Goal: Book appointment/travel/reservation

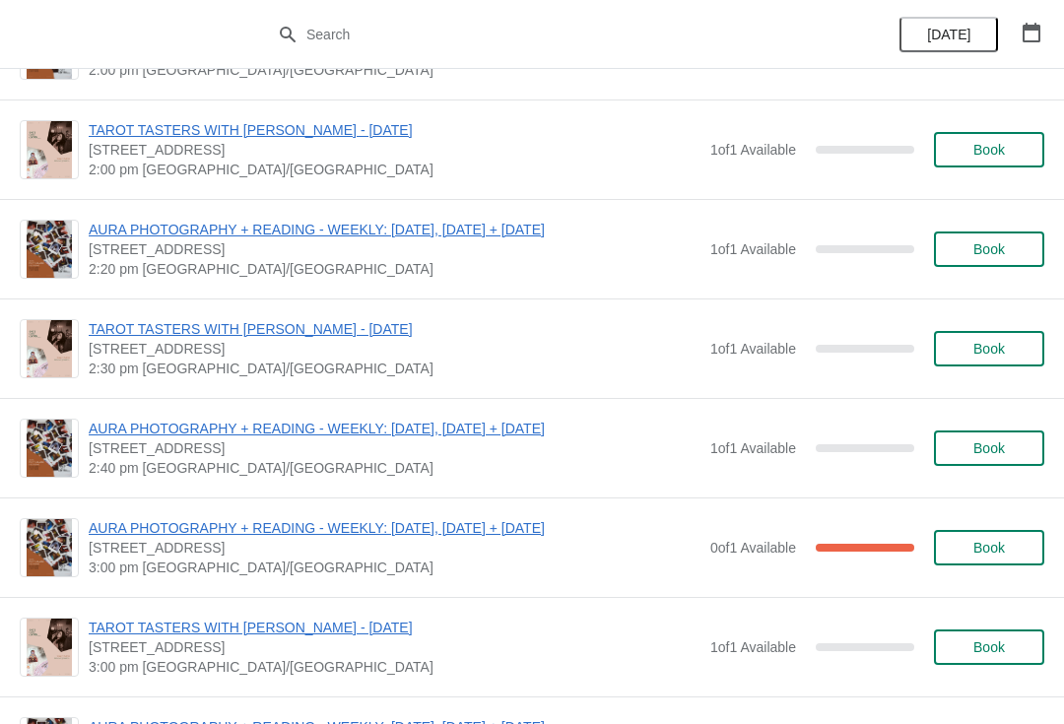
scroll to position [195, 0]
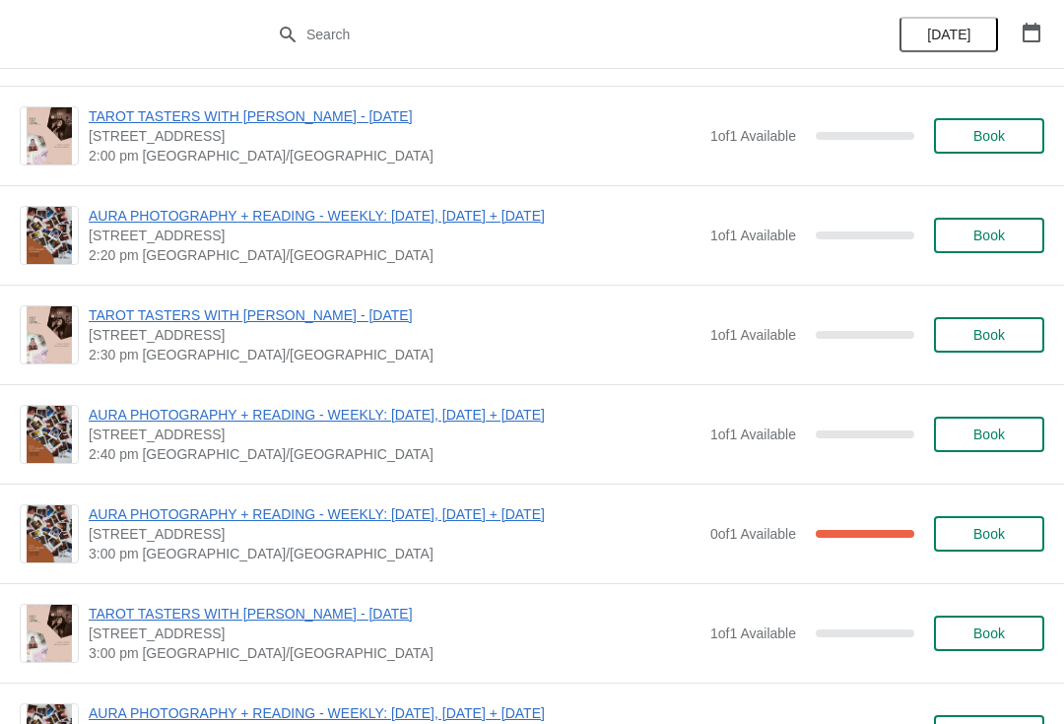
click at [985, 628] on span "Book" at bounding box center [989, 633] width 32 height 16
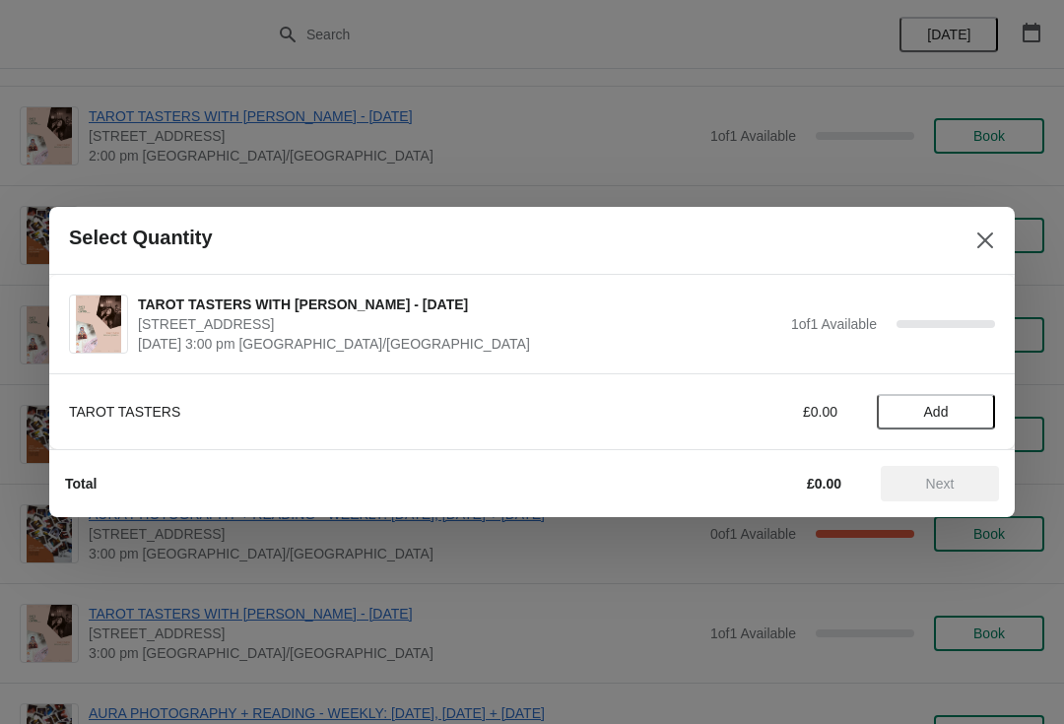
click at [957, 416] on span "Add" at bounding box center [935, 412] width 83 height 16
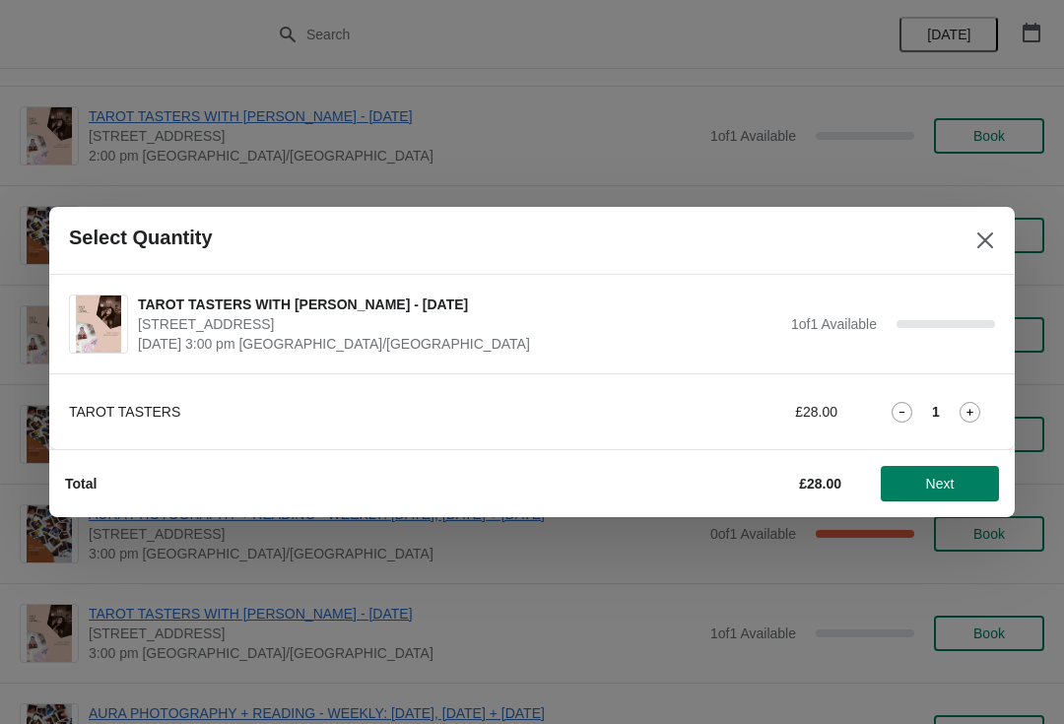
click at [952, 486] on span "Next" at bounding box center [940, 484] width 29 height 16
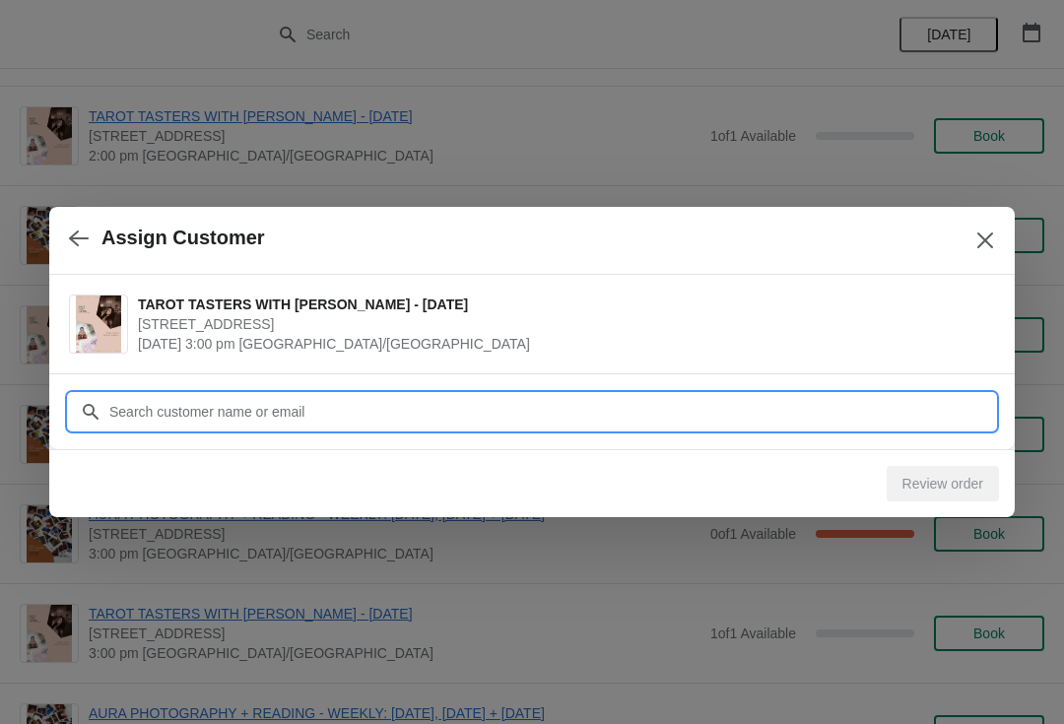
click at [174, 395] on input "Customer" at bounding box center [551, 411] width 886 height 35
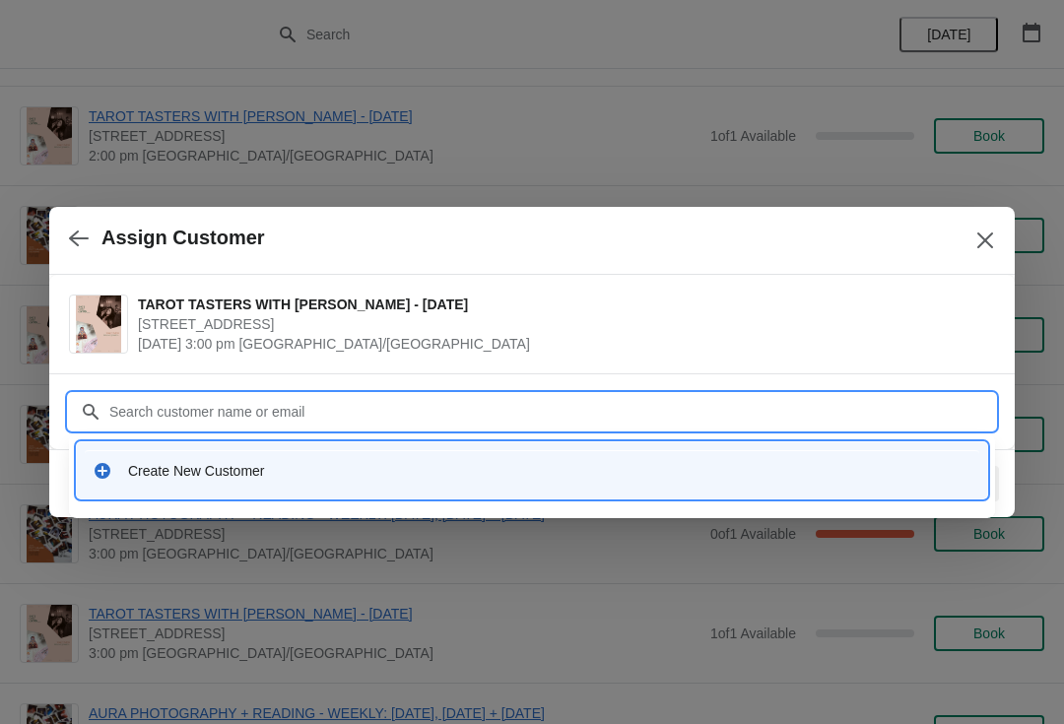
click at [114, 471] on div "Create New Customer" at bounding box center [532, 471] width 879 height 20
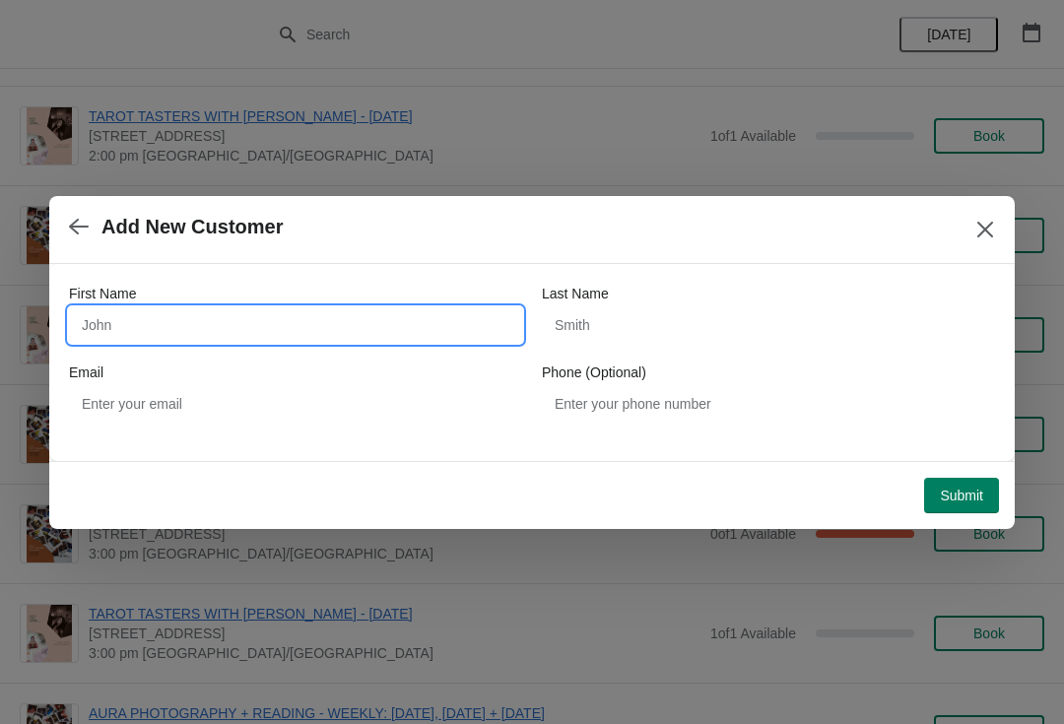
click at [118, 307] on input "First Name" at bounding box center [295, 324] width 453 height 35
type input "[PERSON_NAME]"
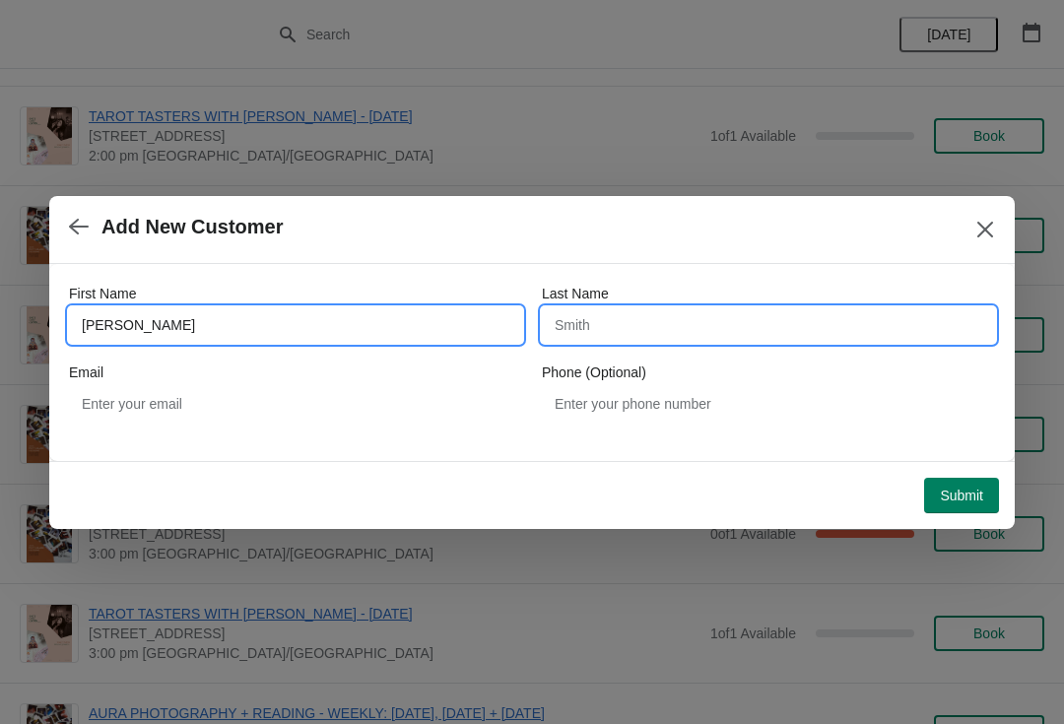
click at [646, 325] on input "Last Name" at bounding box center [768, 324] width 453 height 35
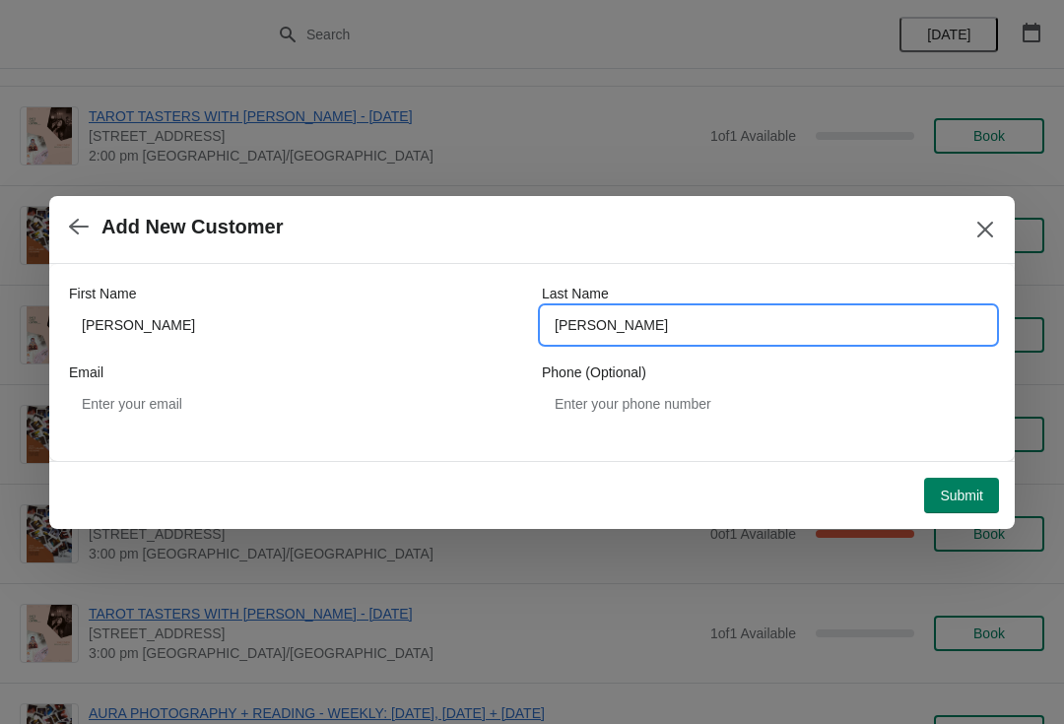
type input "[PERSON_NAME]"
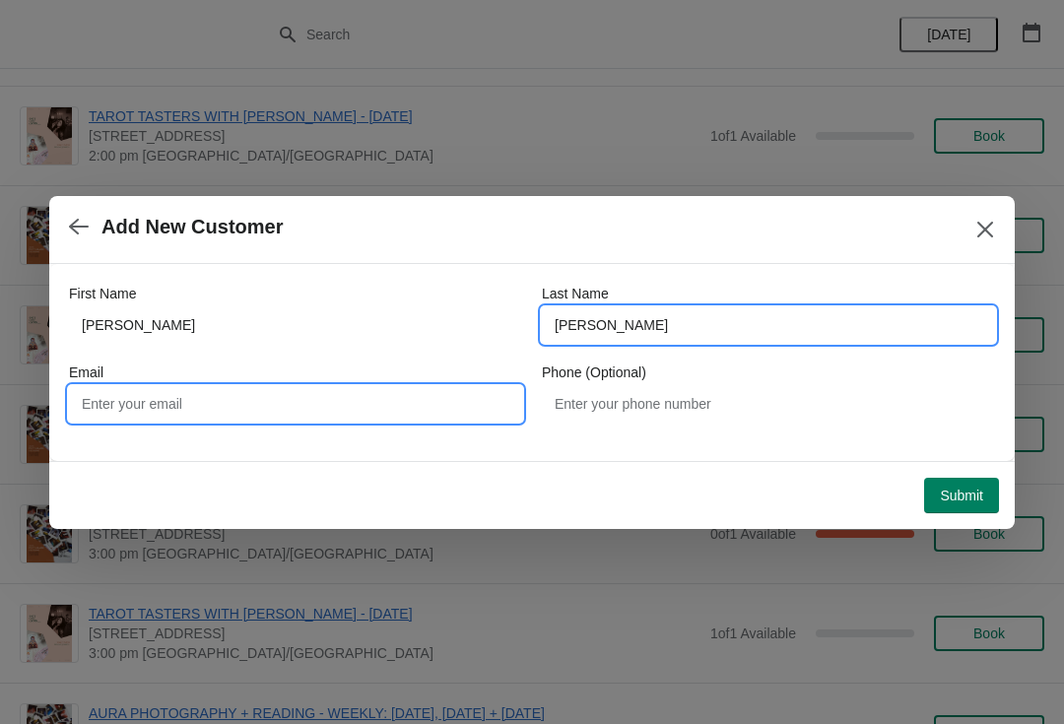
click at [117, 405] on input "Email" at bounding box center [295, 403] width 453 height 35
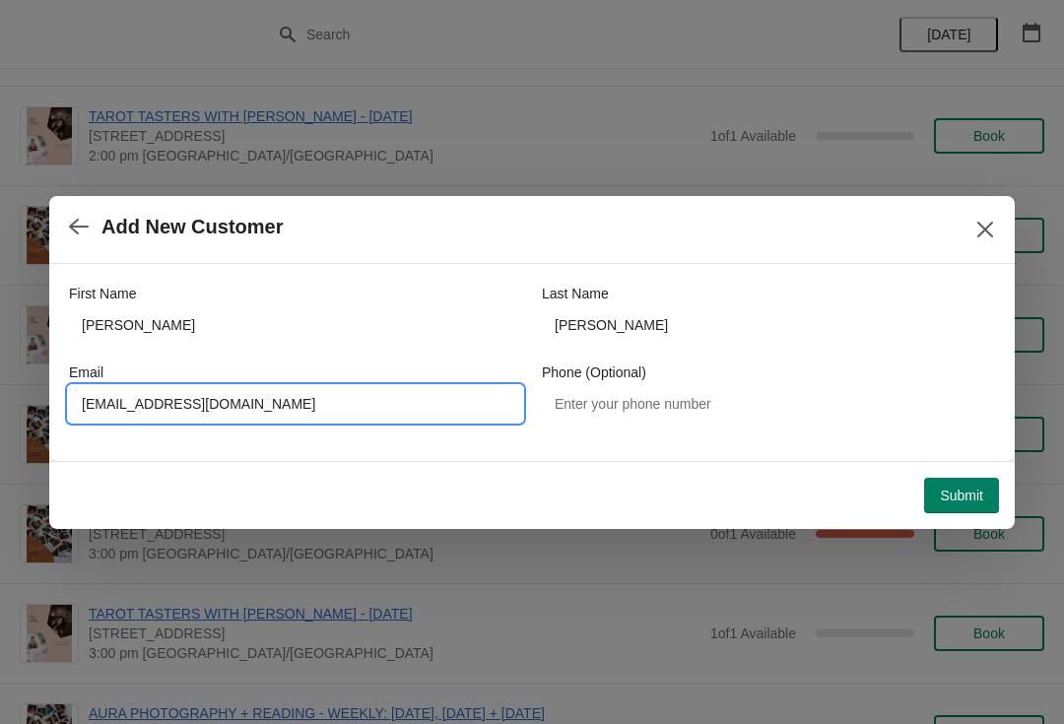
type input "[EMAIL_ADDRESS][DOMAIN_NAME]"
click at [504, 445] on div "First Name [PERSON_NAME] Last Name [PERSON_NAME] Email [PERSON_NAME][EMAIL_ADDR…" at bounding box center [531, 362] width 965 height 197
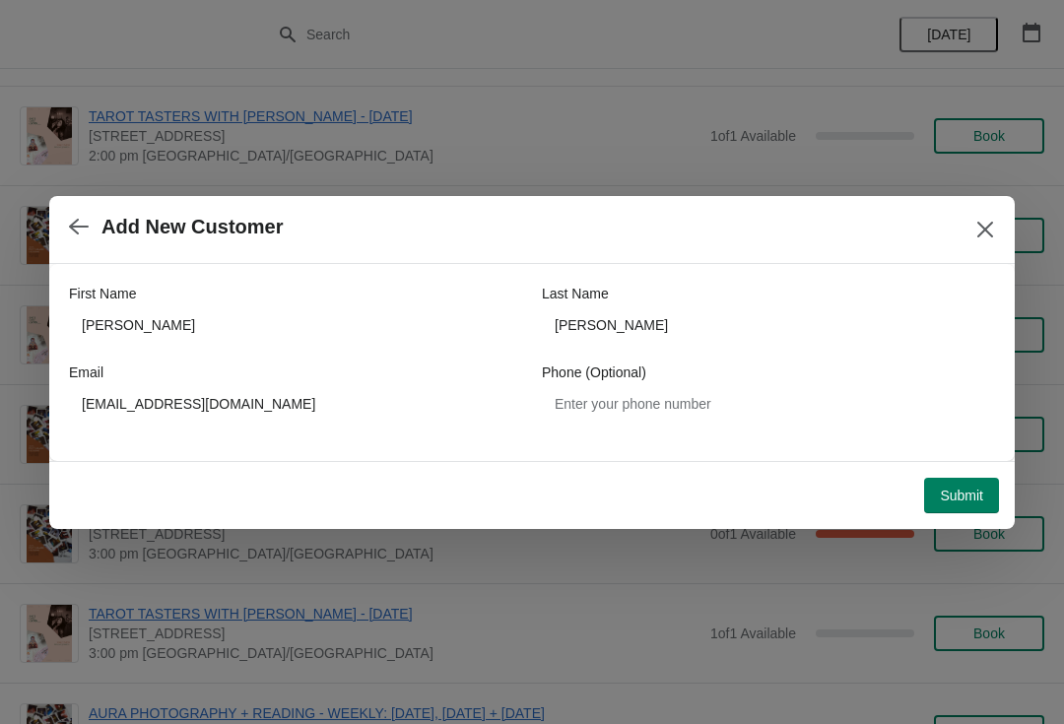
click at [965, 493] on span "Submit" at bounding box center [961, 496] width 43 height 16
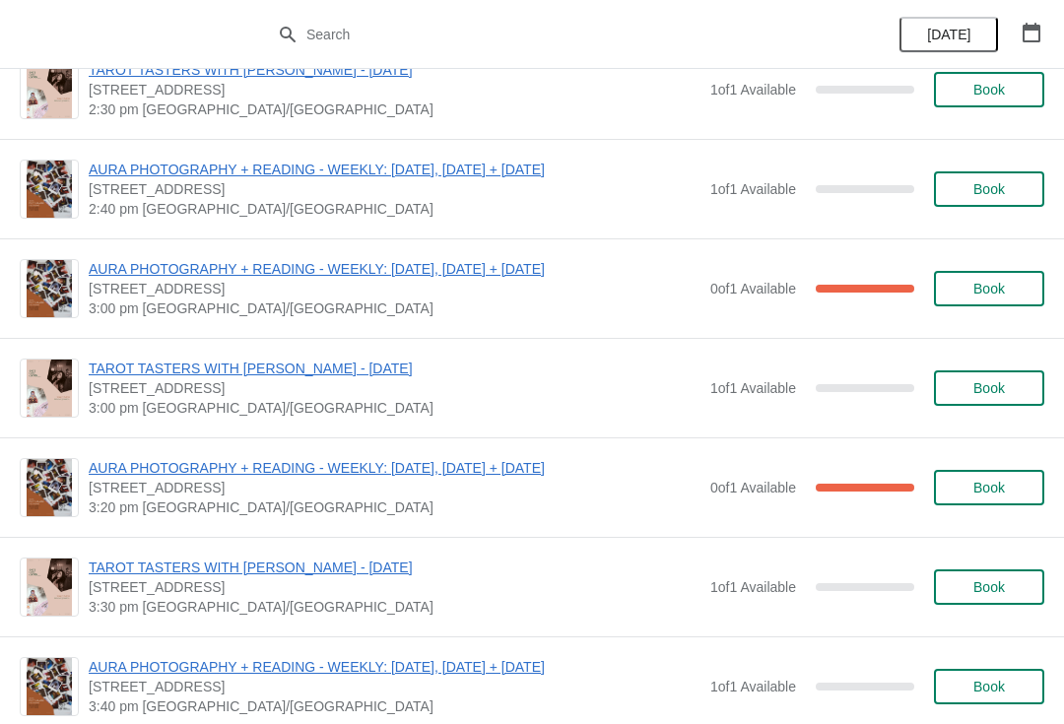
scroll to position [499, 0]
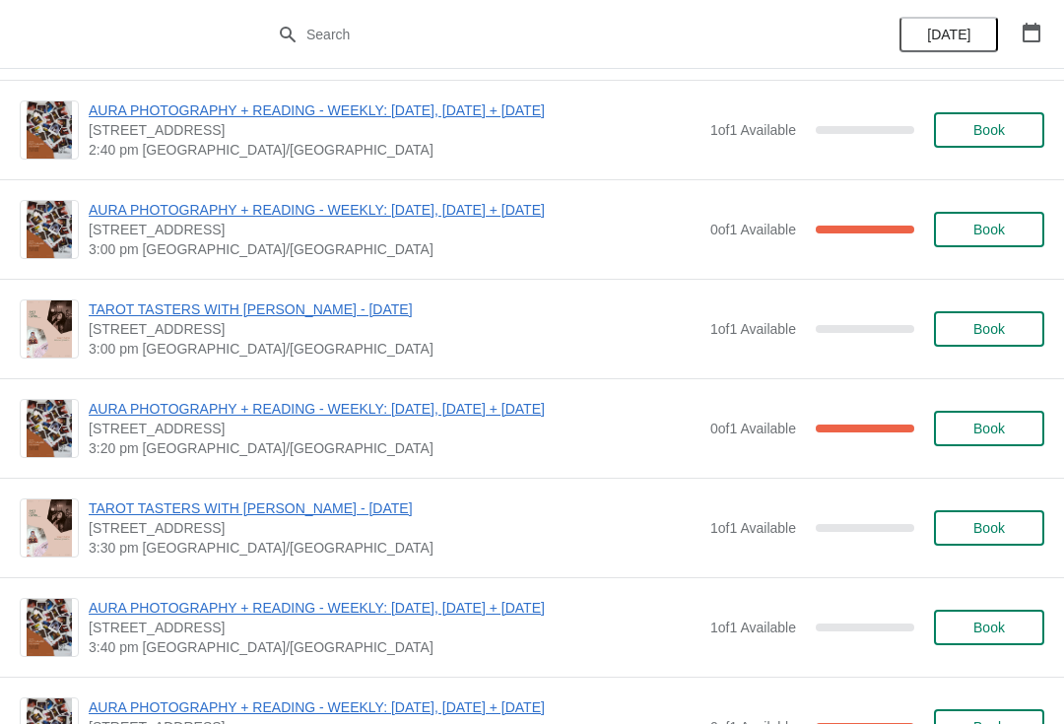
click at [978, 521] on span "Book" at bounding box center [989, 528] width 32 height 16
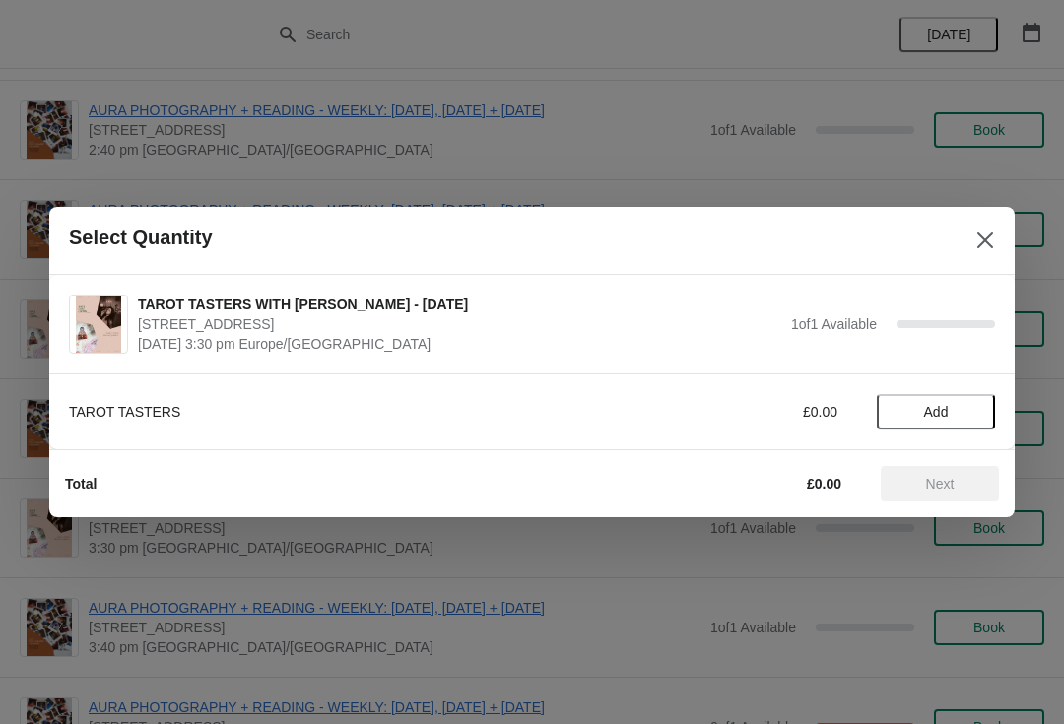
click at [952, 414] on span "Add" at bounding box center [935, 412] width 83 height 16
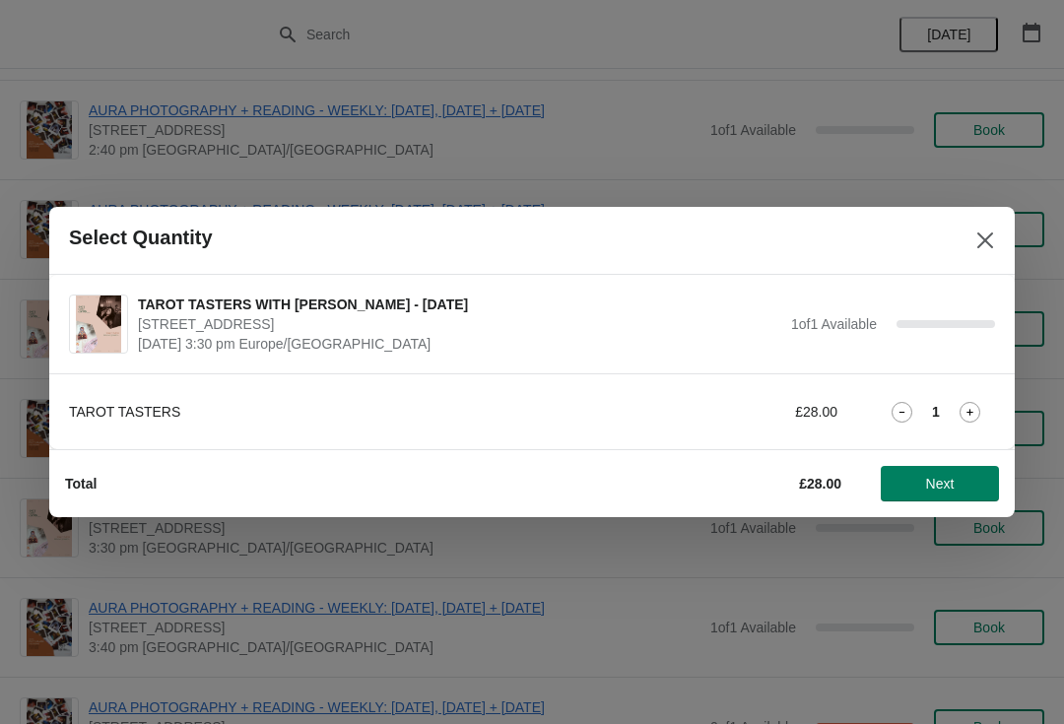
click at [942, 476] on span "Next" at bounding box center [940, 484] width 29 height 16
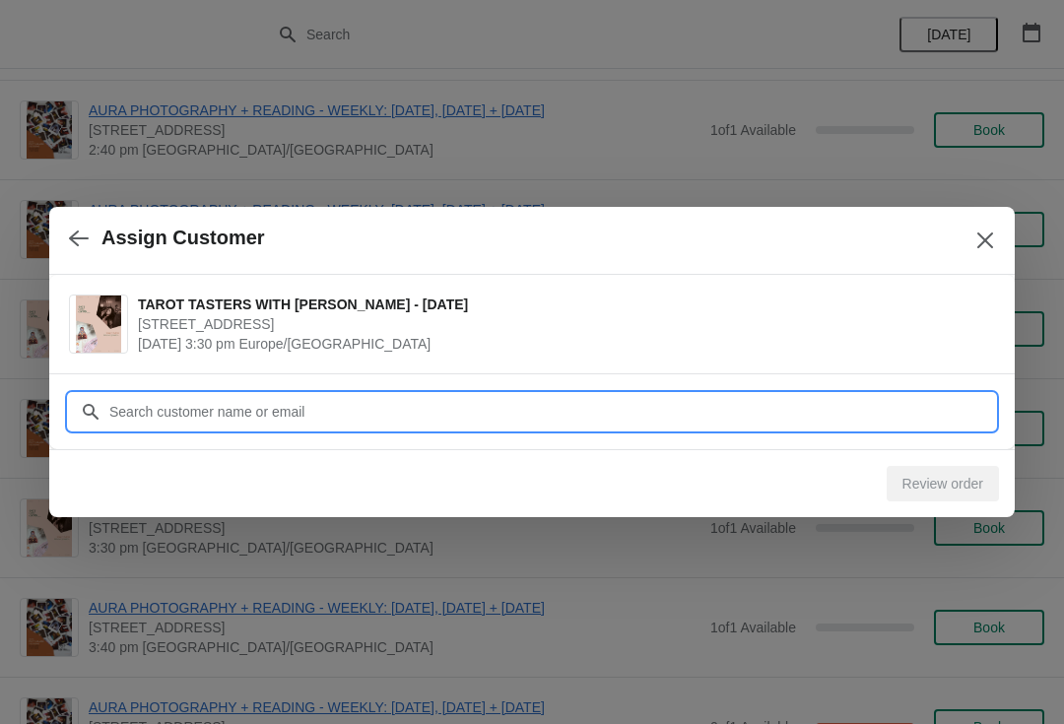
click at [108, 420] on input "Customer" at bounding box center [551, 411] width 886 height 35
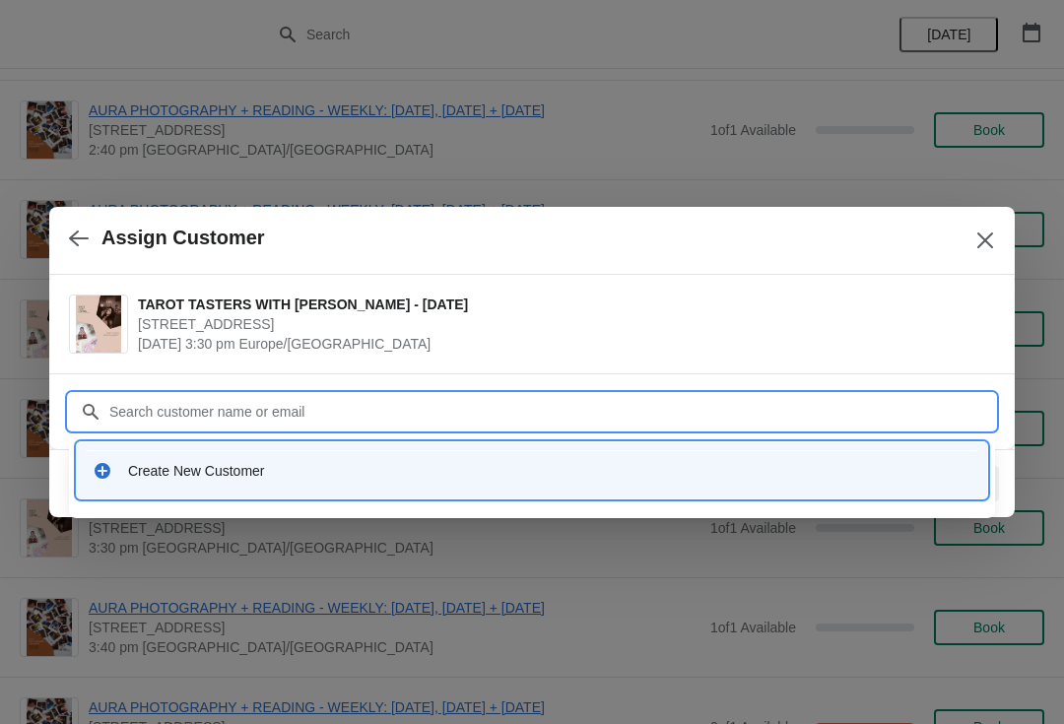
click at [116, 463] on div "Create New Customer" at bounding box center [532, 471] width 879 height 20
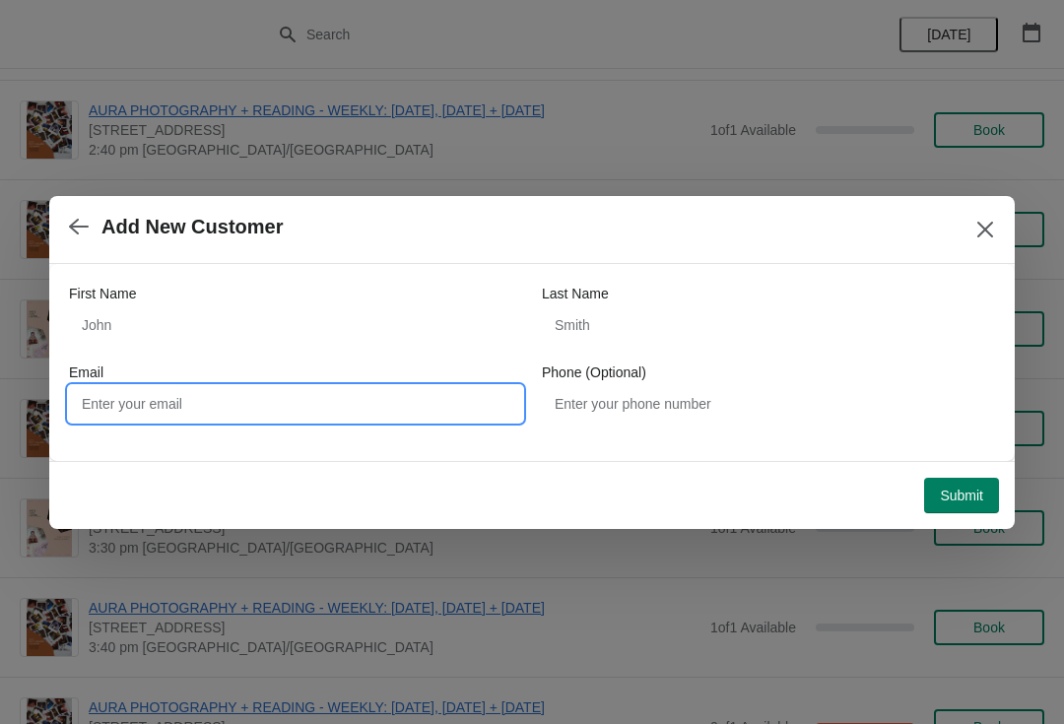
click at [107, 386] on input "Email" at bounding box center [295, 403] width 453 height 35
type input "Natashakarimian@hotmail.com"
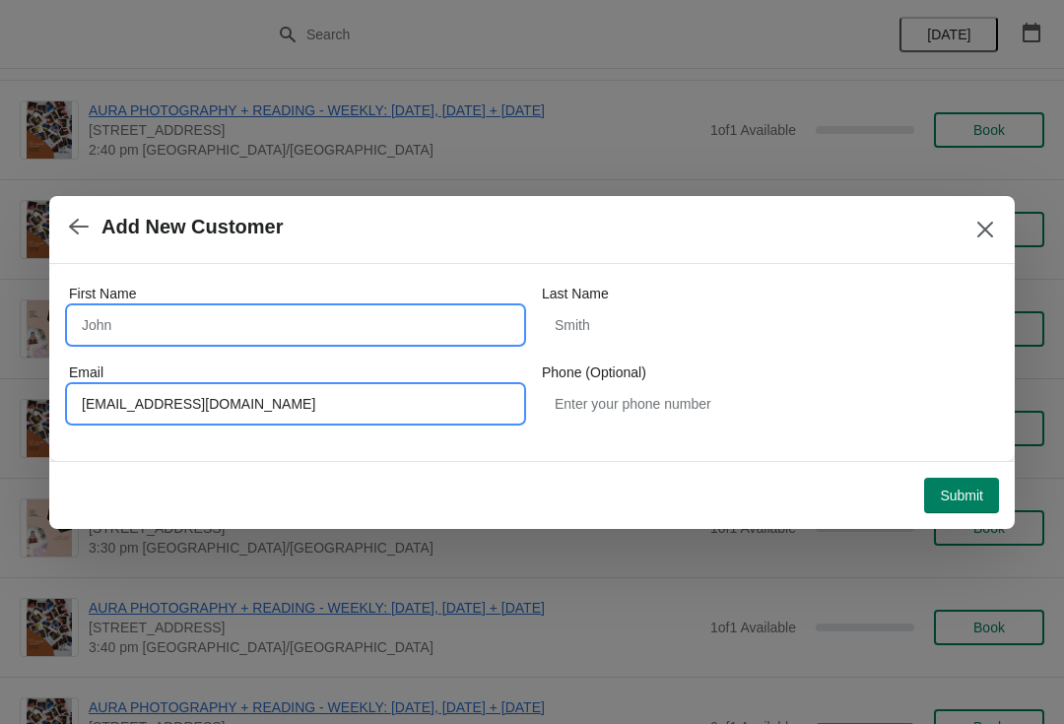
click at [456, 320] on input "First Name" at bounding box center [295, 324] width 453 height 35
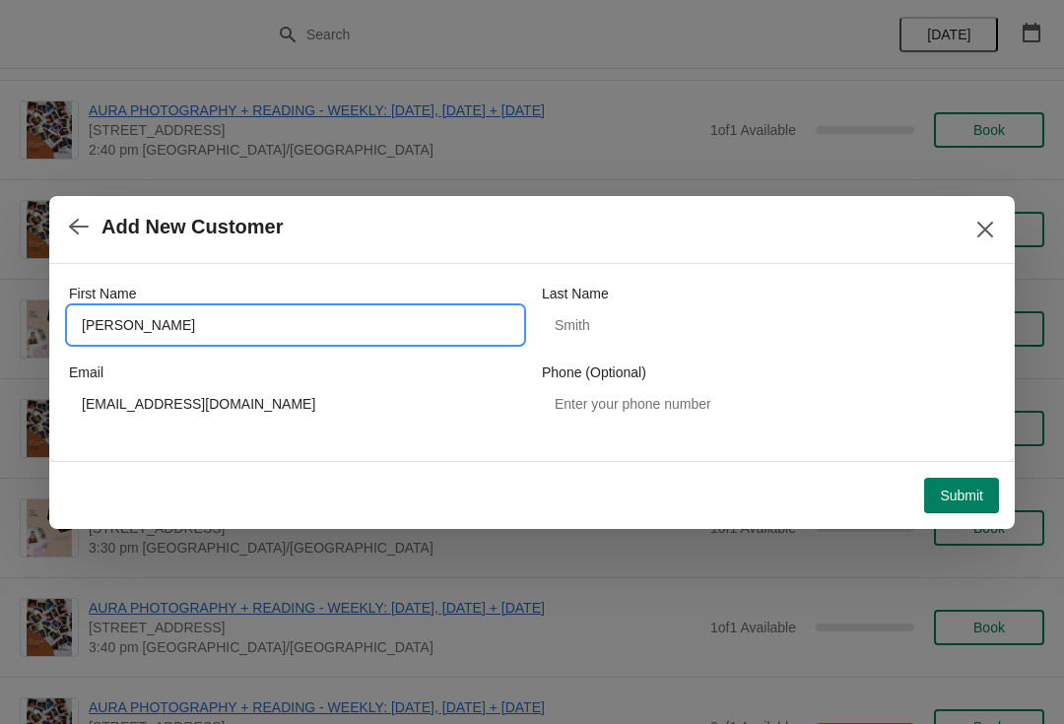
type input "[PERSON_NAME]"
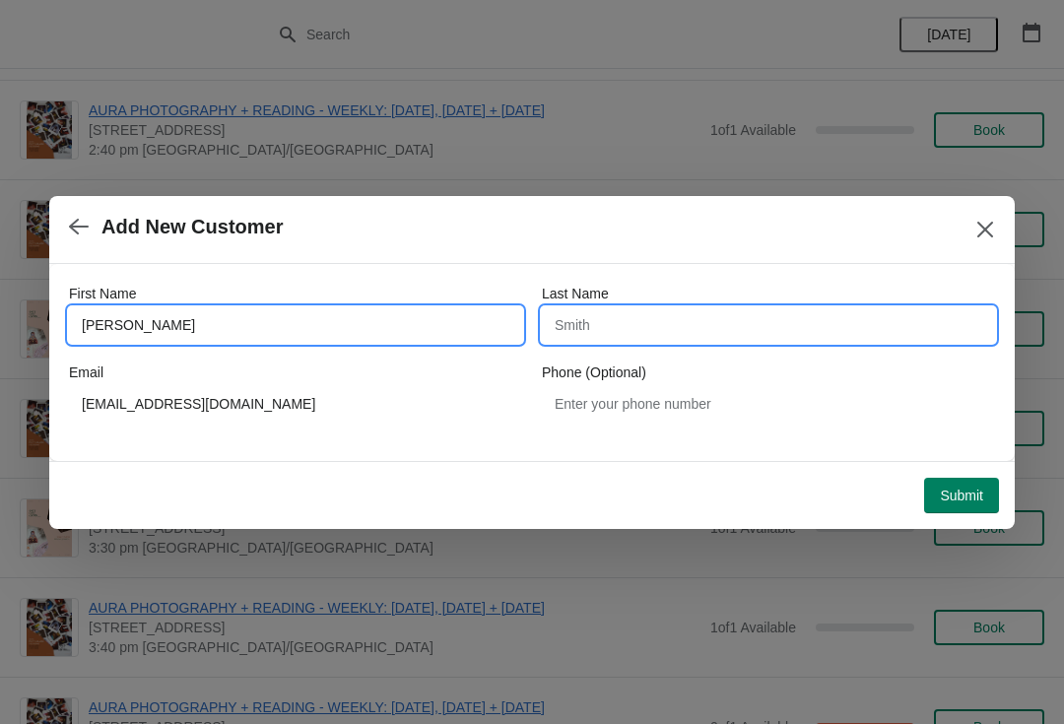
click at [702, 325] on input "Last Name" at bounding box center [768, 324] width 453 height 35
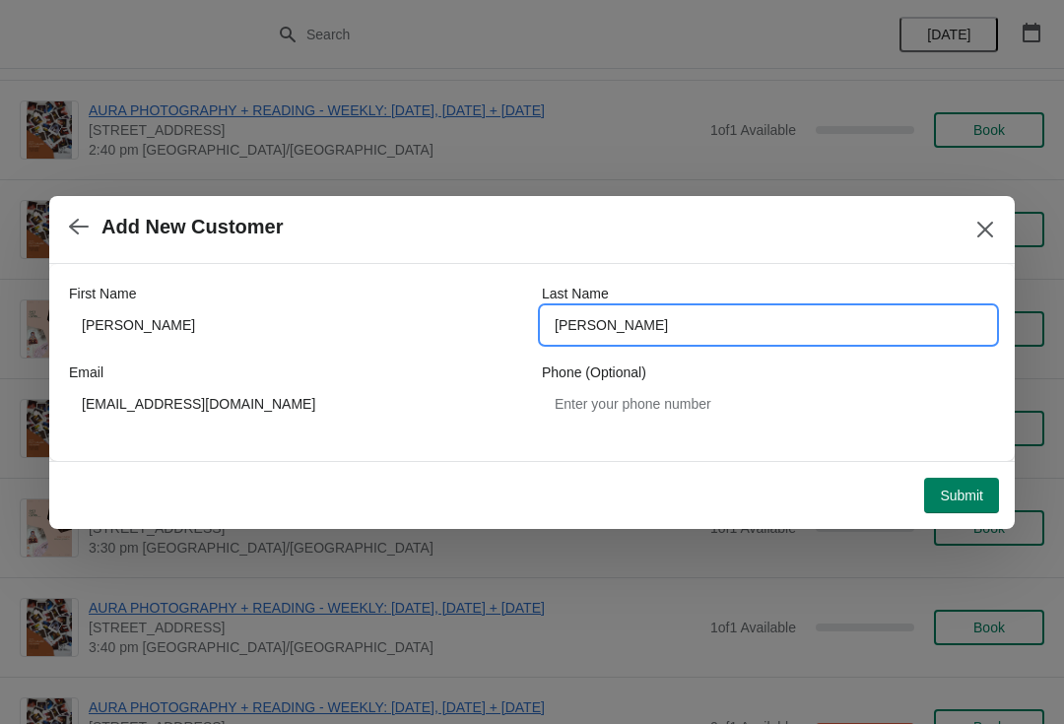
type input "[PERSON_NAME]"
click at [975, 490] on span "Submit" at bounding box center [961, 496] width 43 height 16
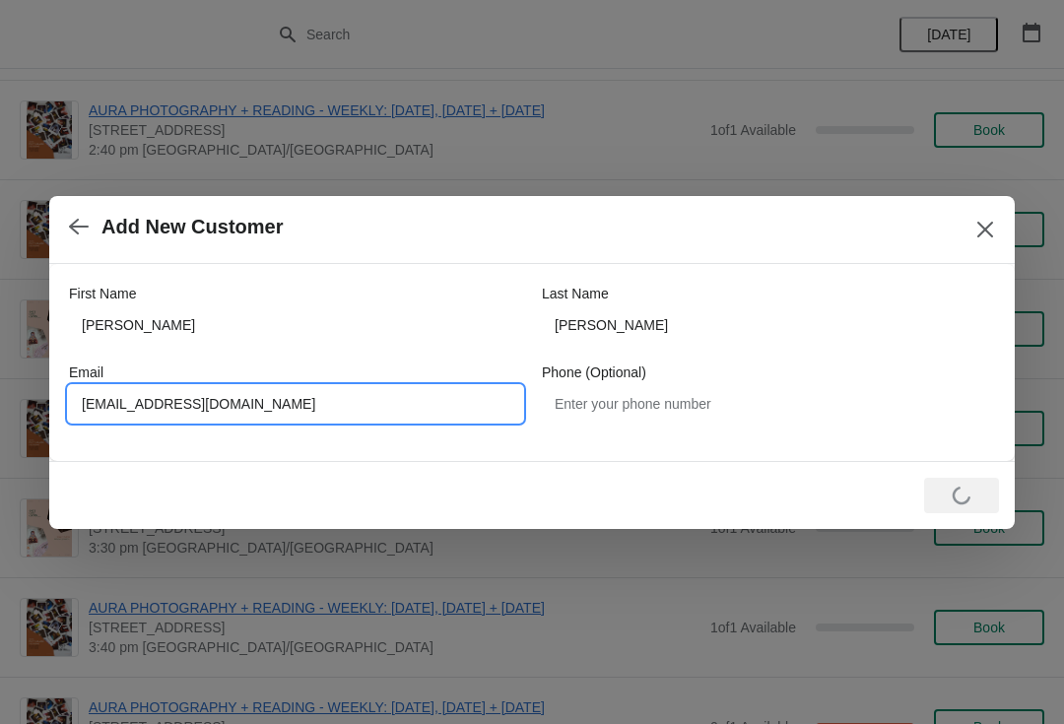
click at [356, 392] on input "Natashakarimian@hotmail.com" at bounding box center [295, 403] width 453 height 35
type input "[EMAIL_ADDRESS][DOMAIN_NAME]"
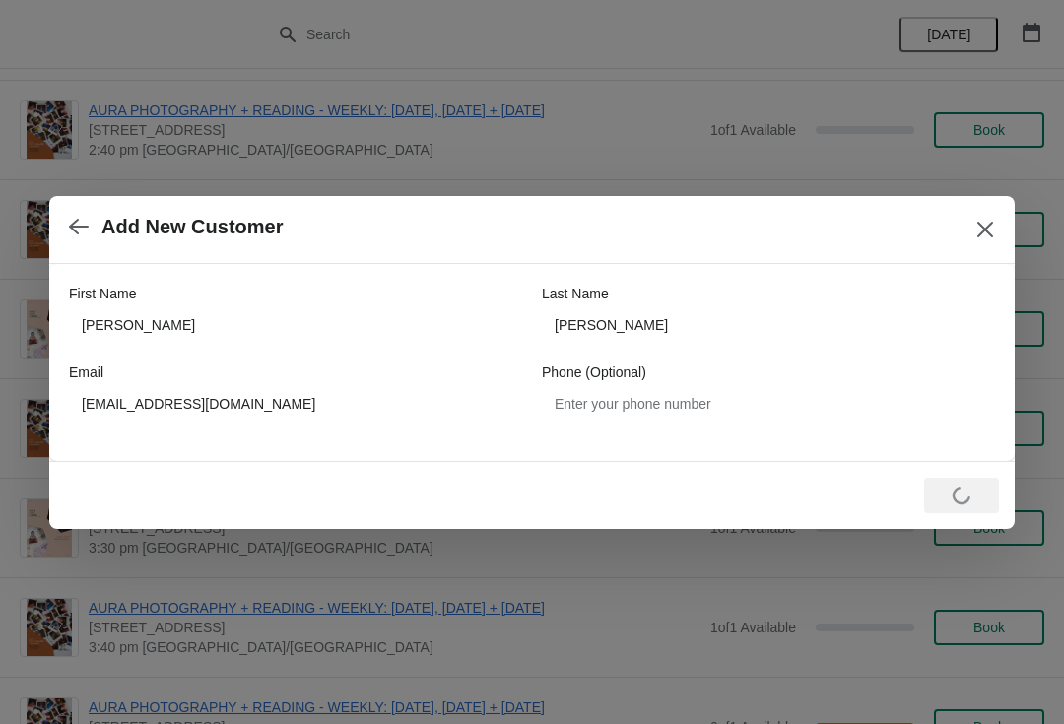
click at [982, 225] on icon "Close" at bounding box center [985, 230] width 20 height 20
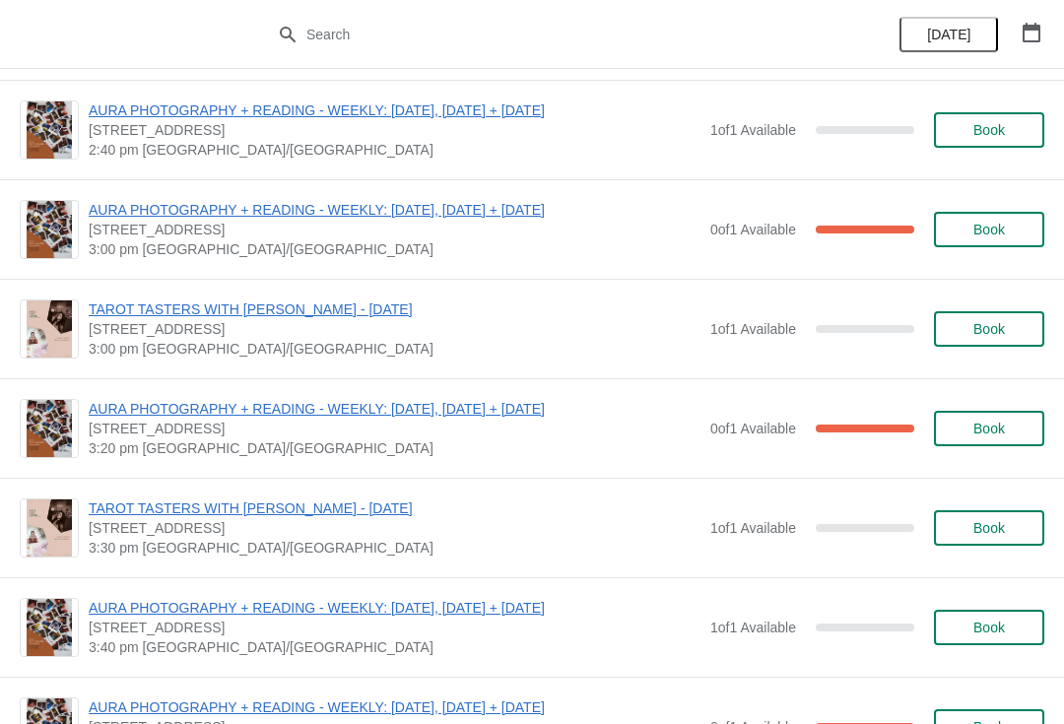
click at [980, 529] on span "Book" at bounding box center [989, 528] width 32 height 16
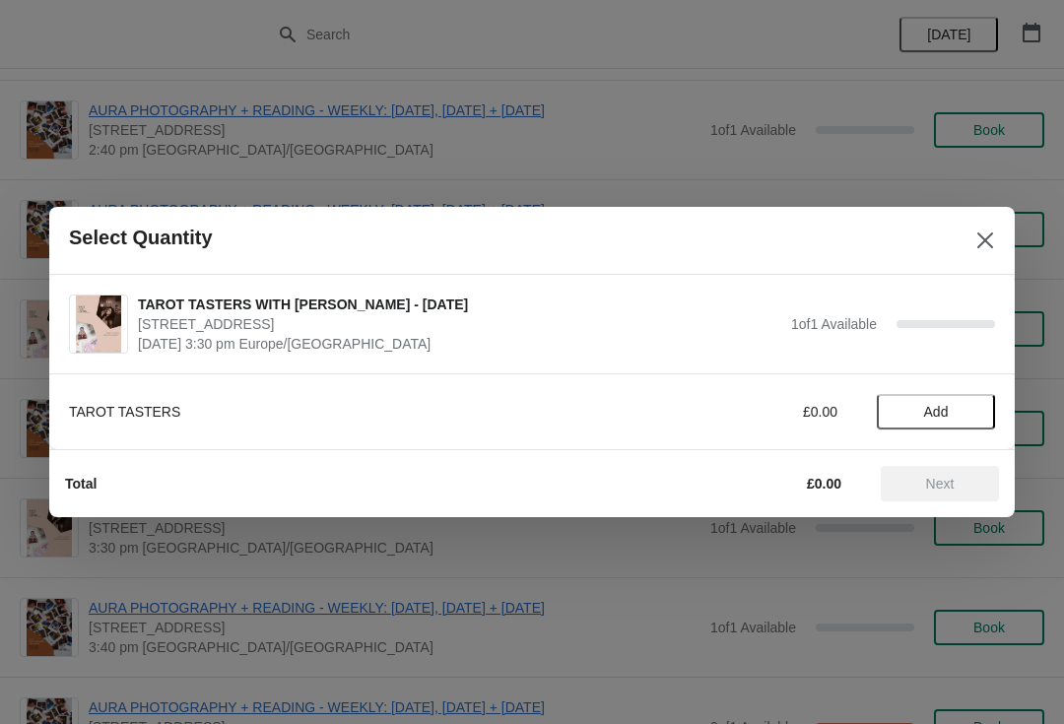
click at [963, 407] on span "Add" at bounding box center [935, 412] width 83 height 16
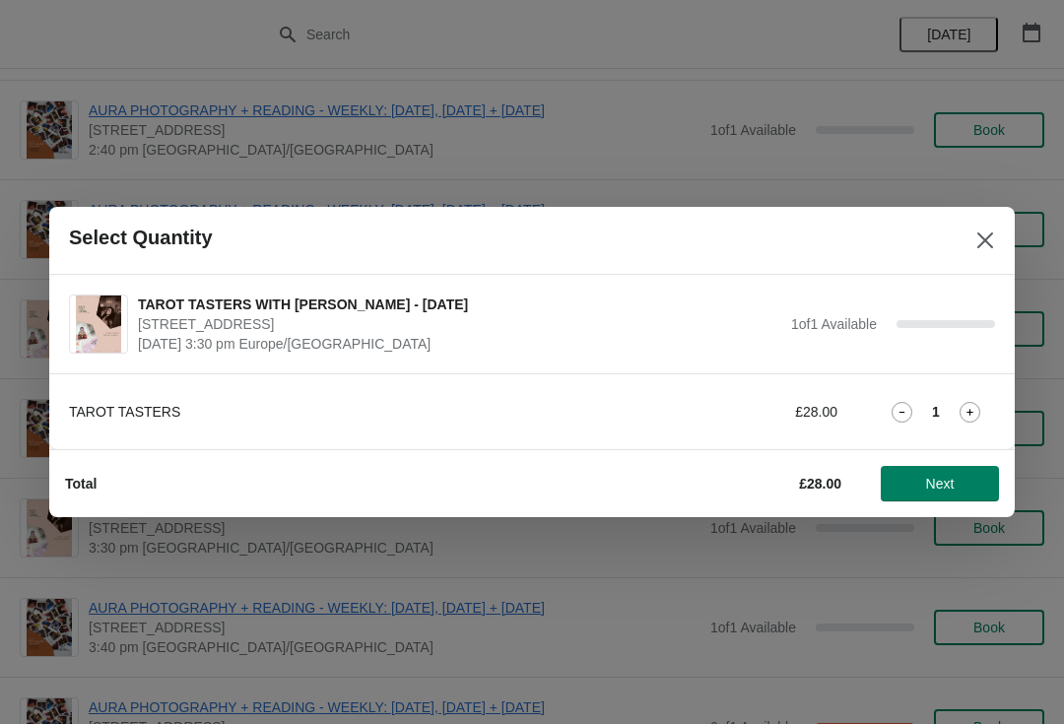
click at [953, 470] on button "Next" at bounding box center [940, 483] width 118 height 35
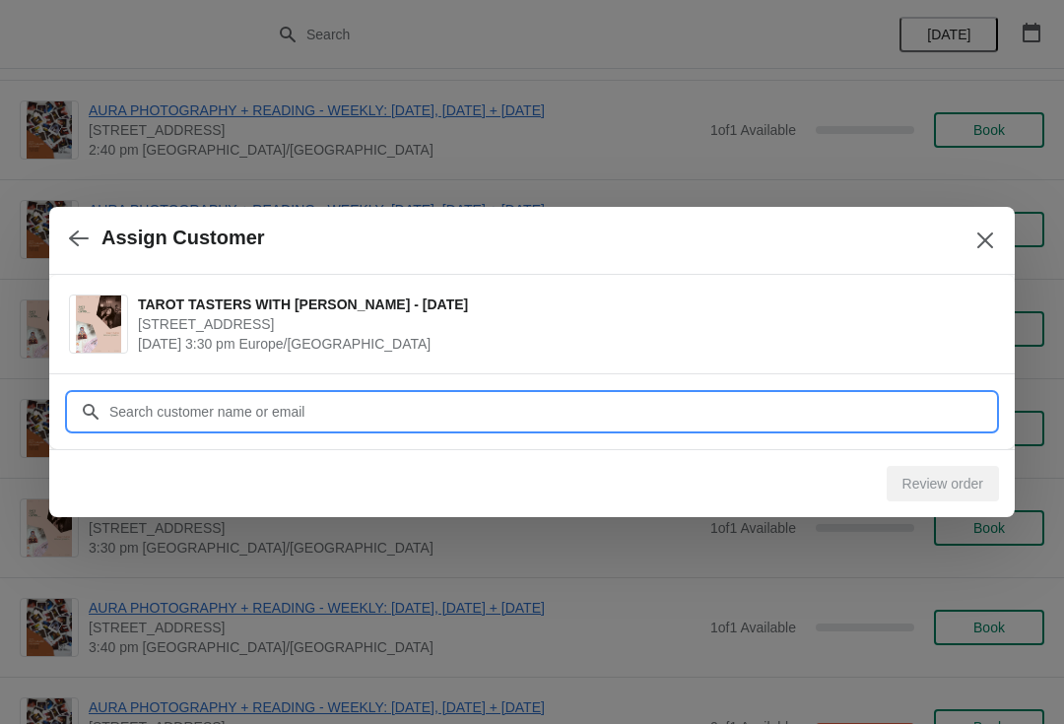
click at [420, 413] on input "Customer" at bounding box center [551, 411] width 886 height 35
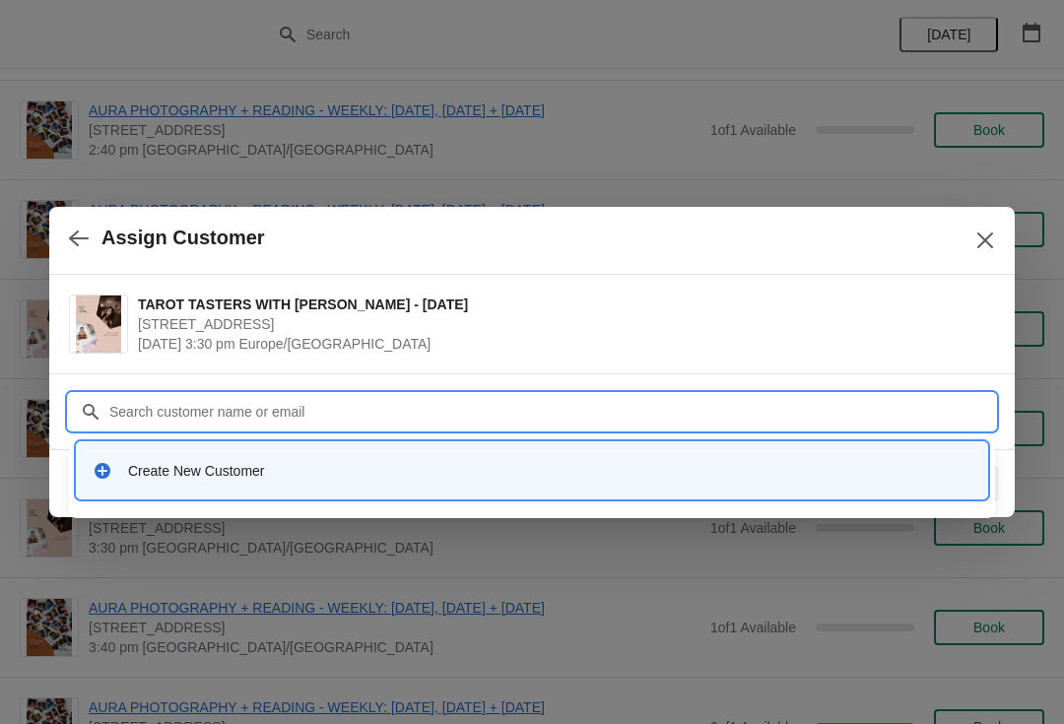
click at [100, 481] on div "Create New Customer" at bounding box center [532, 470] width 894 height 40
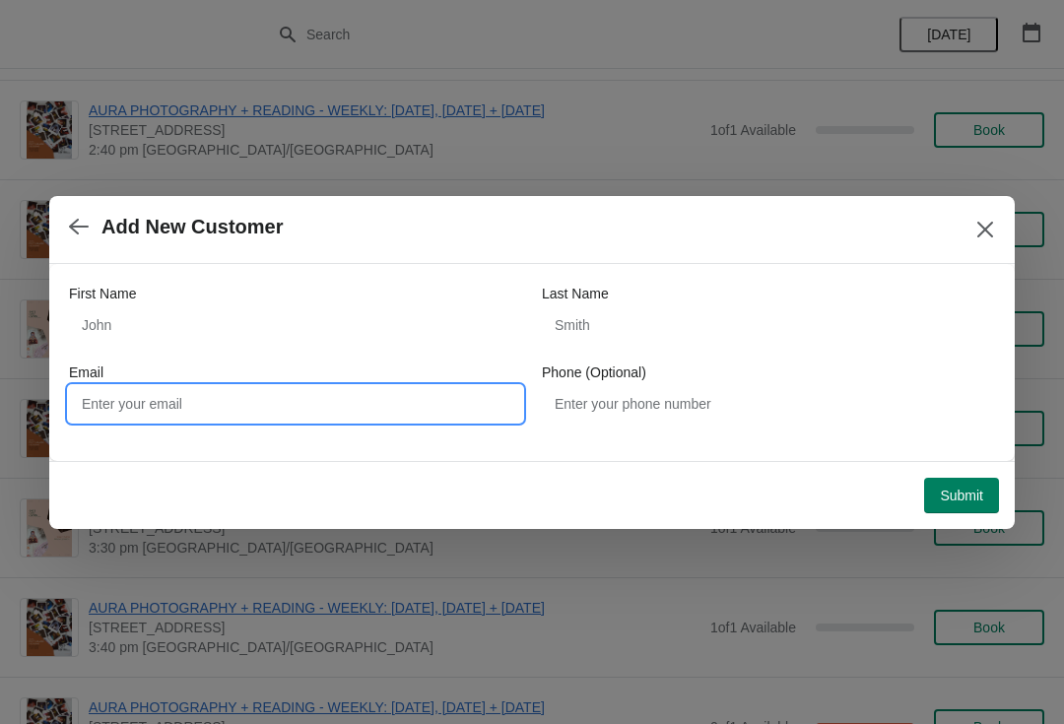
click at [384, 386] on input "Email" at bounding box center [295, 403] width 453 height 35
type input "[EMAIL_ADDRESS][DOMAIN_NAME]"
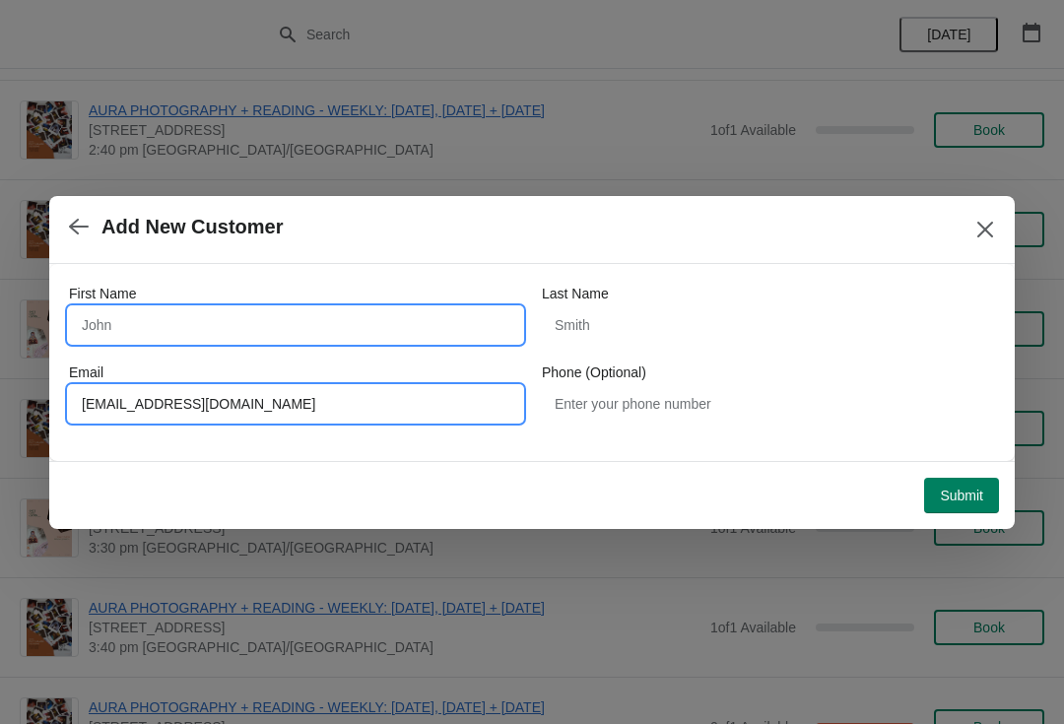
click at [311, 322] on input "First Name" at bounding box center [295, 324] width 453 height 35
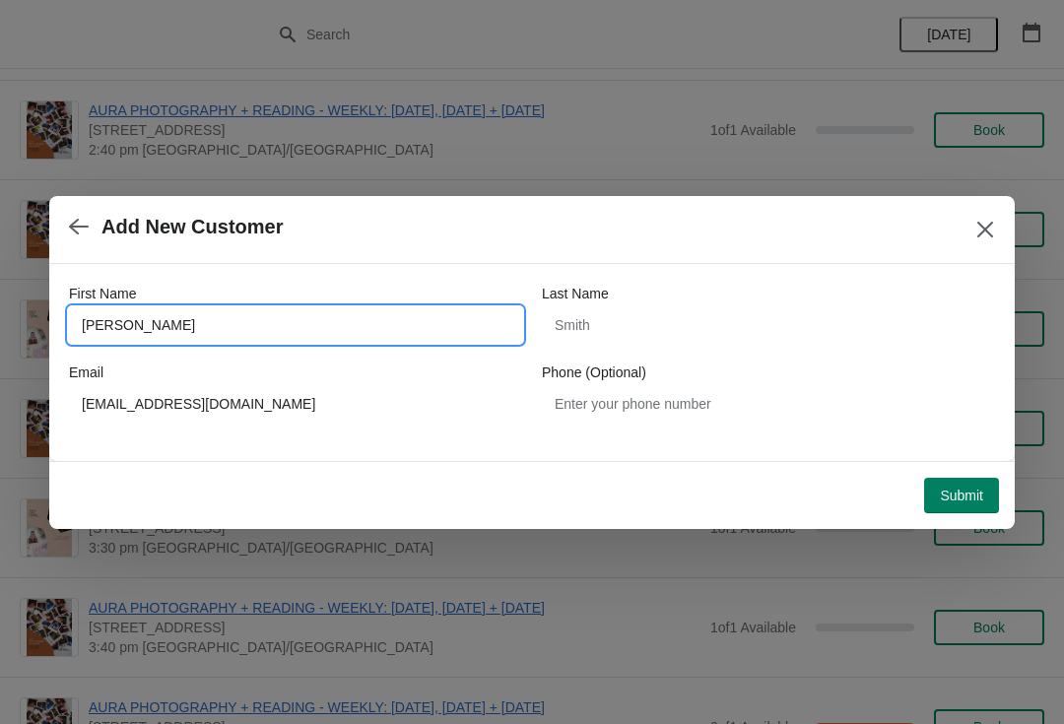
type input "[PERSON_NAME]"
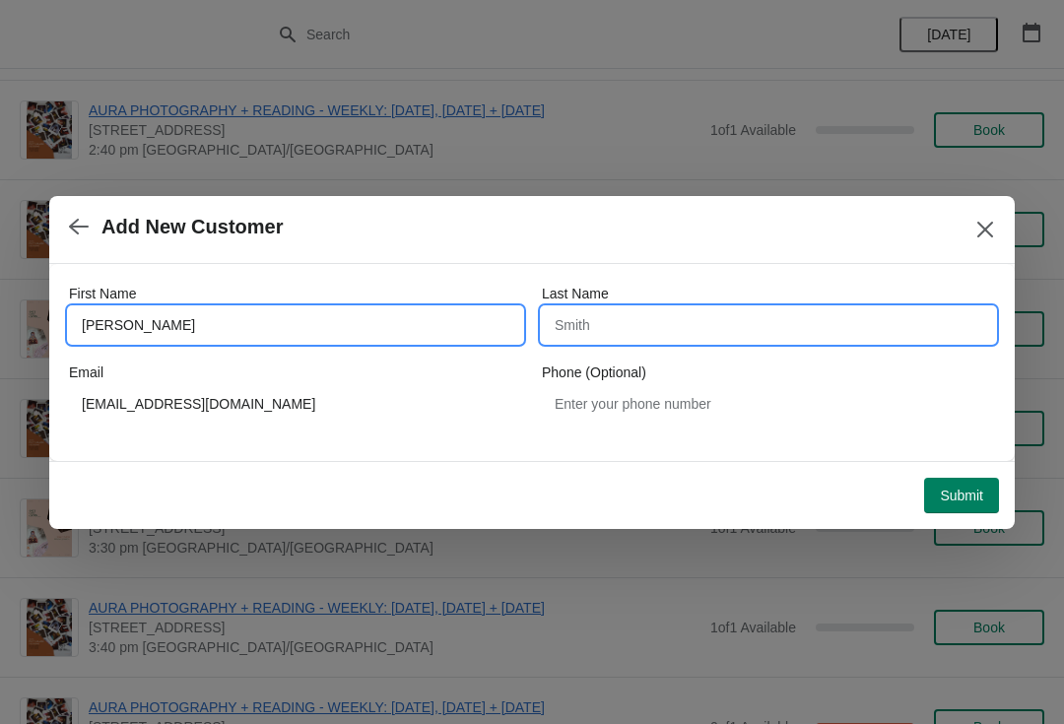
click at [612, 337] on input "Last Name" at bounding box center [768, 324] width 453 height 35
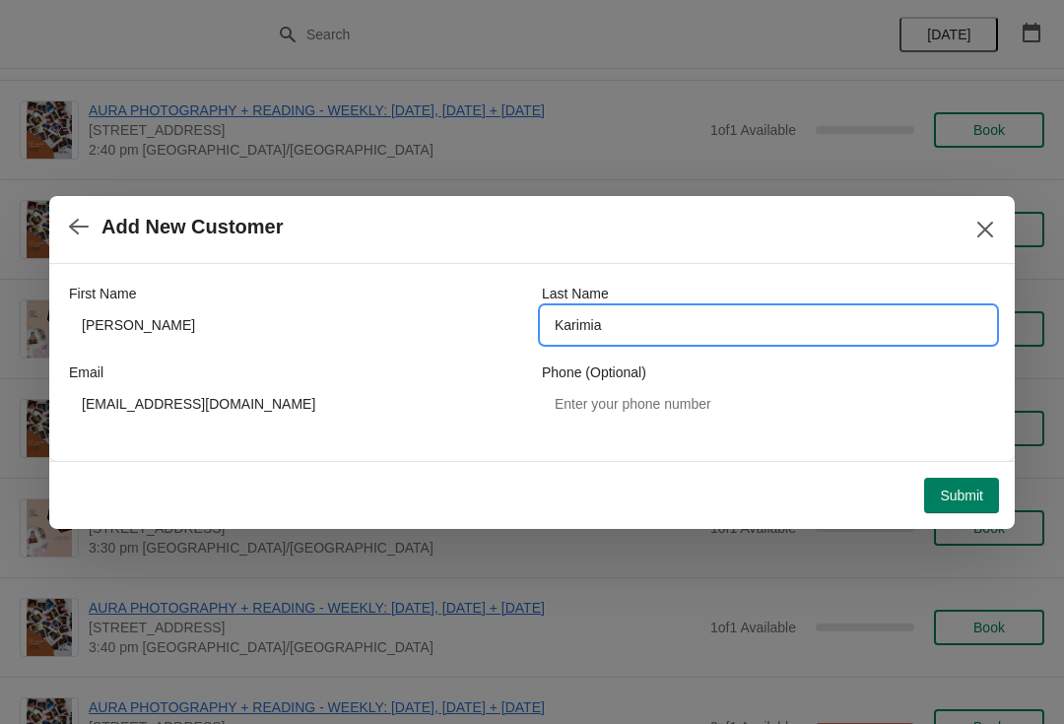
type input "[PERSON_NAME]"
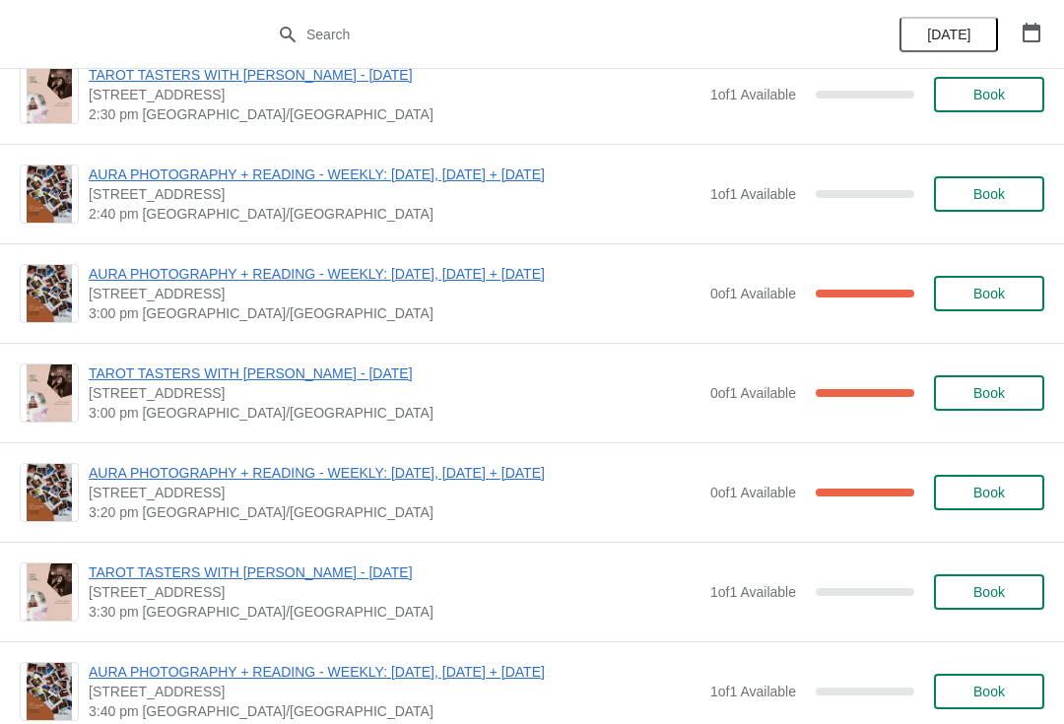
scroll to position [438, 0]
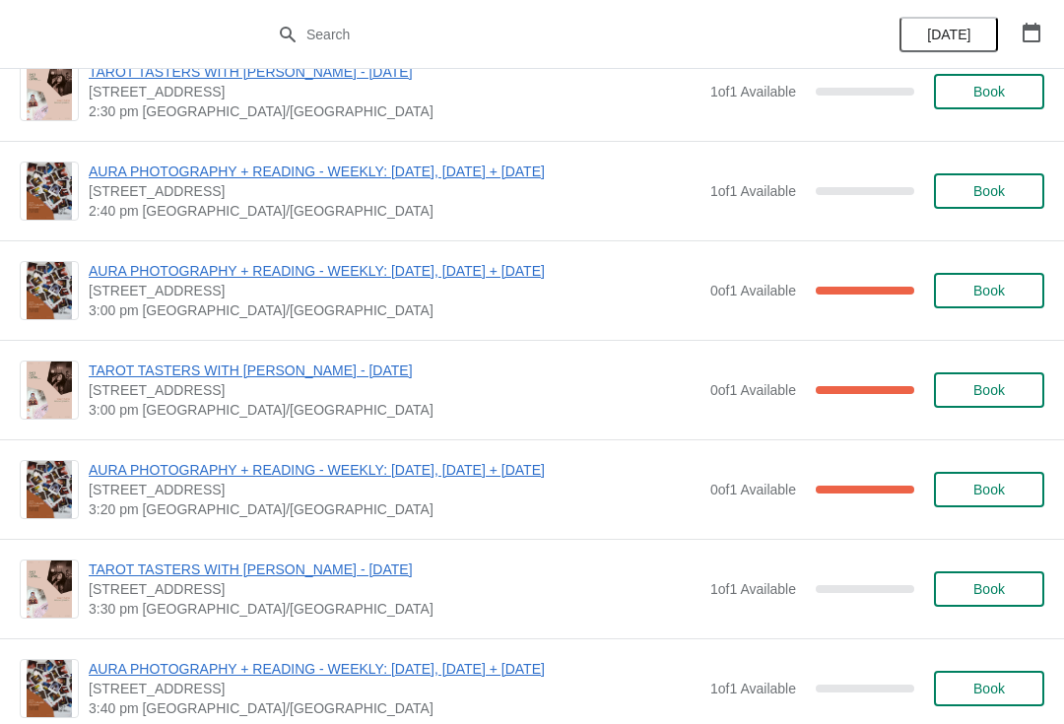
click at [997, 588] on span "Book" at bounding box center [989, 589] width 32 height 16
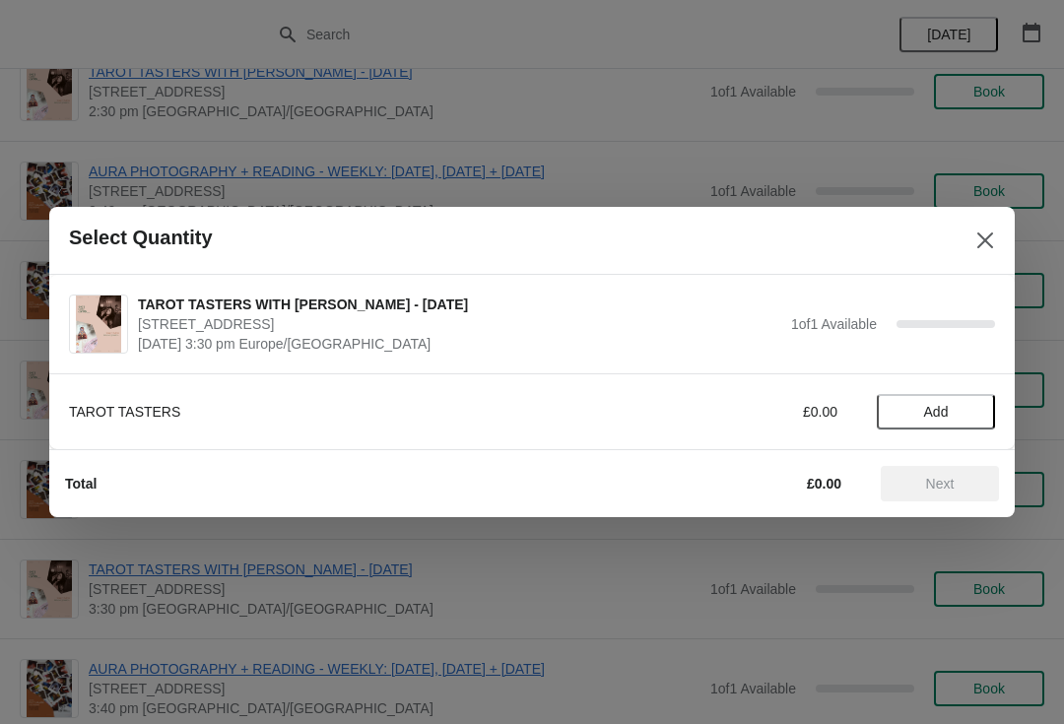
click at [944, 411] on span "Add" at bounding box center [936, 412] width 25 height 16
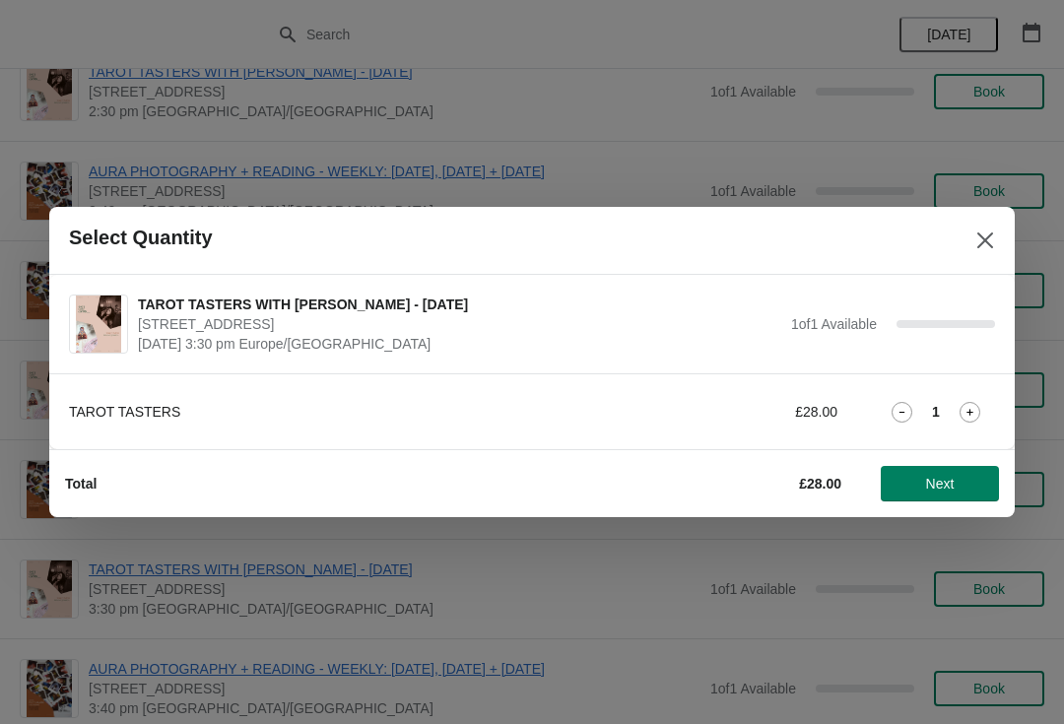
click at [940, 480] on span "Next" at bounding box center [940, 484] width 29 height 16
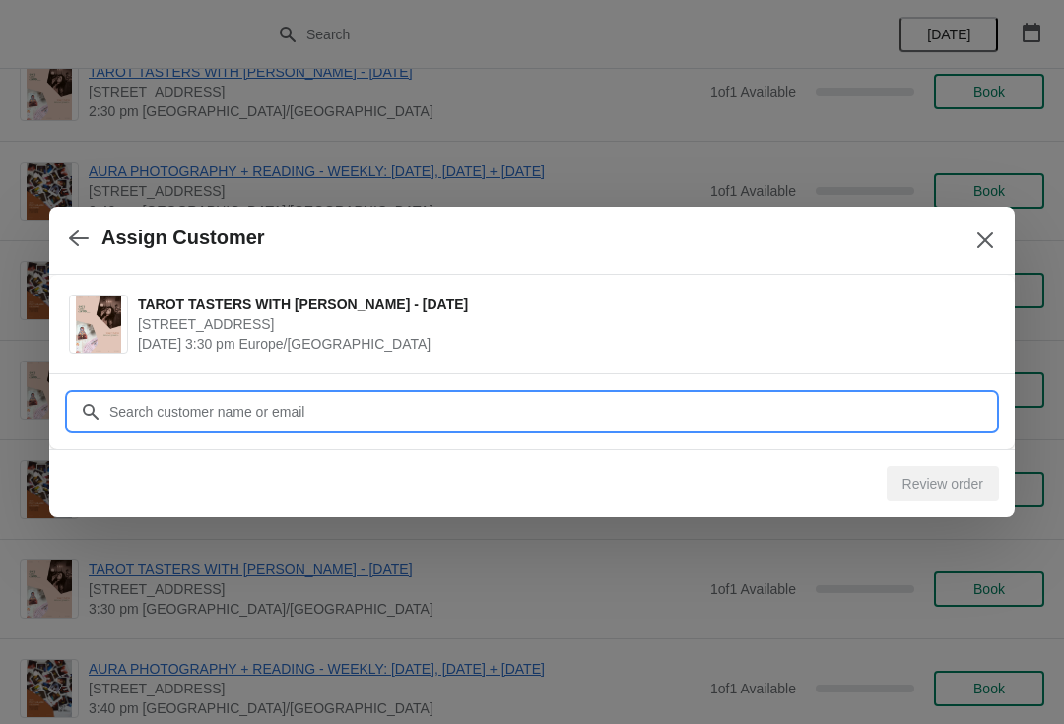
click at [511, 398] on input "Customer" at bounding box center [551, 411] width 886 height 35
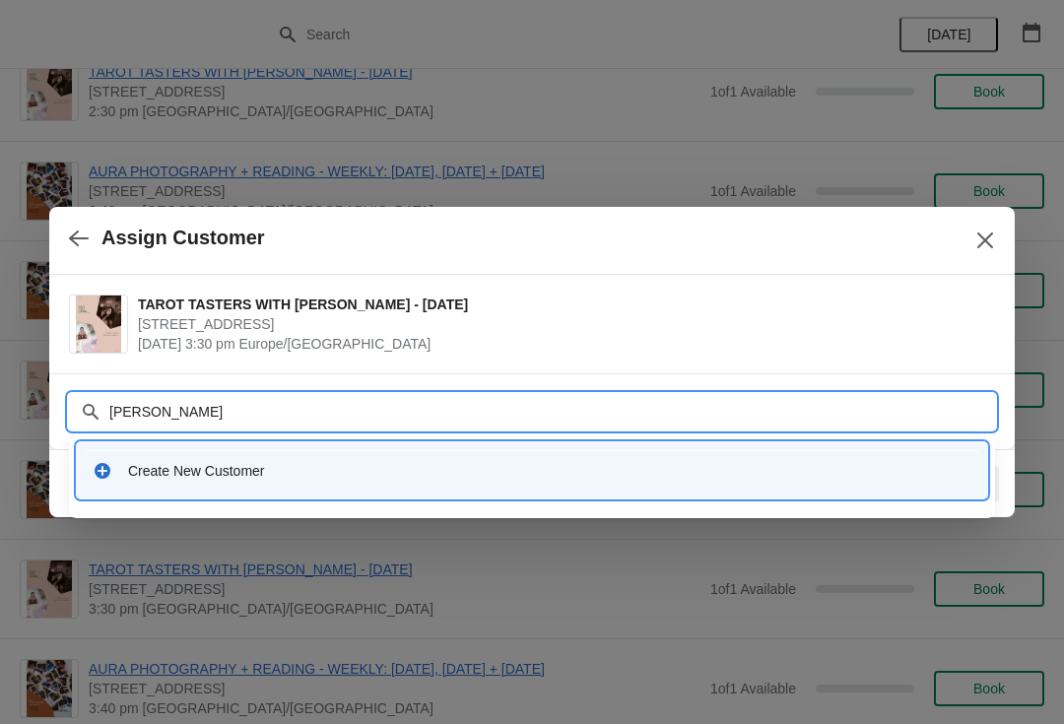
type input "Natasha ka"
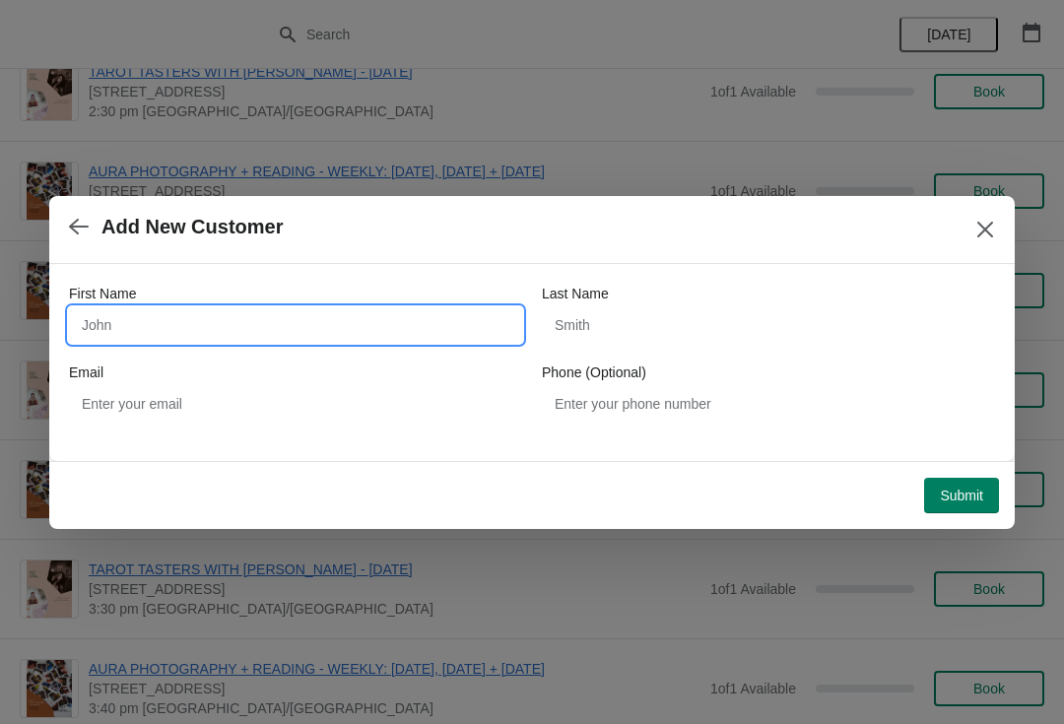
click at [107, 324] on input "First Name" at bounding box center [295, 324] width 453 height 35
type input "[PERSON_NAME]"
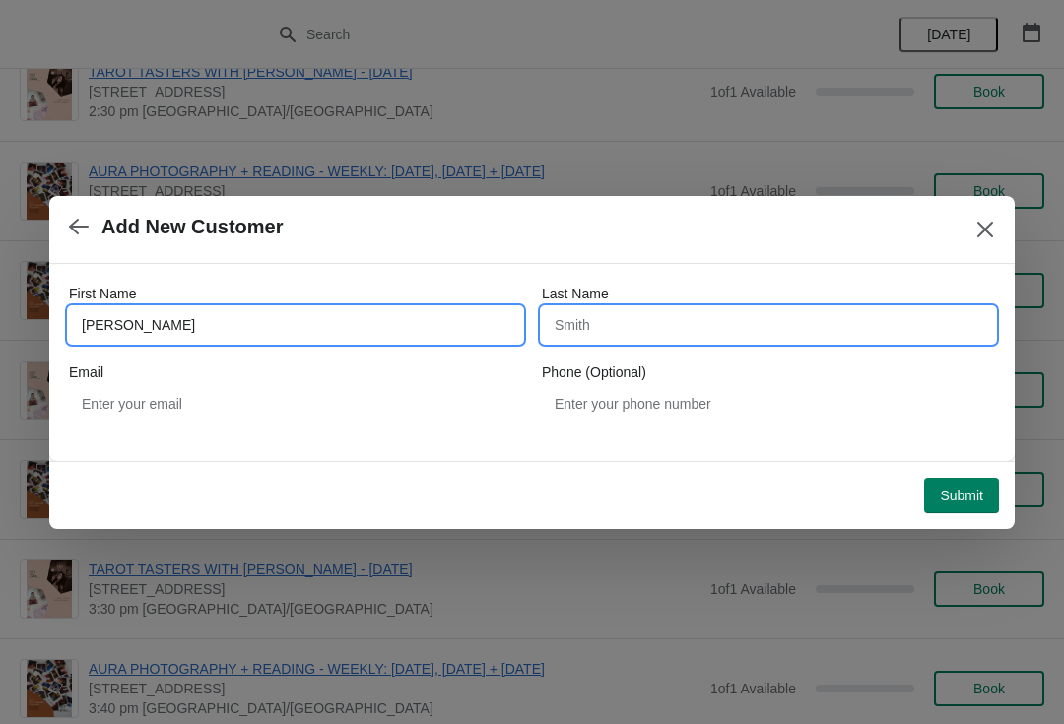
click at [640, 333] on input "Last Name" at bounding box center [768, 324] width 453 height 35
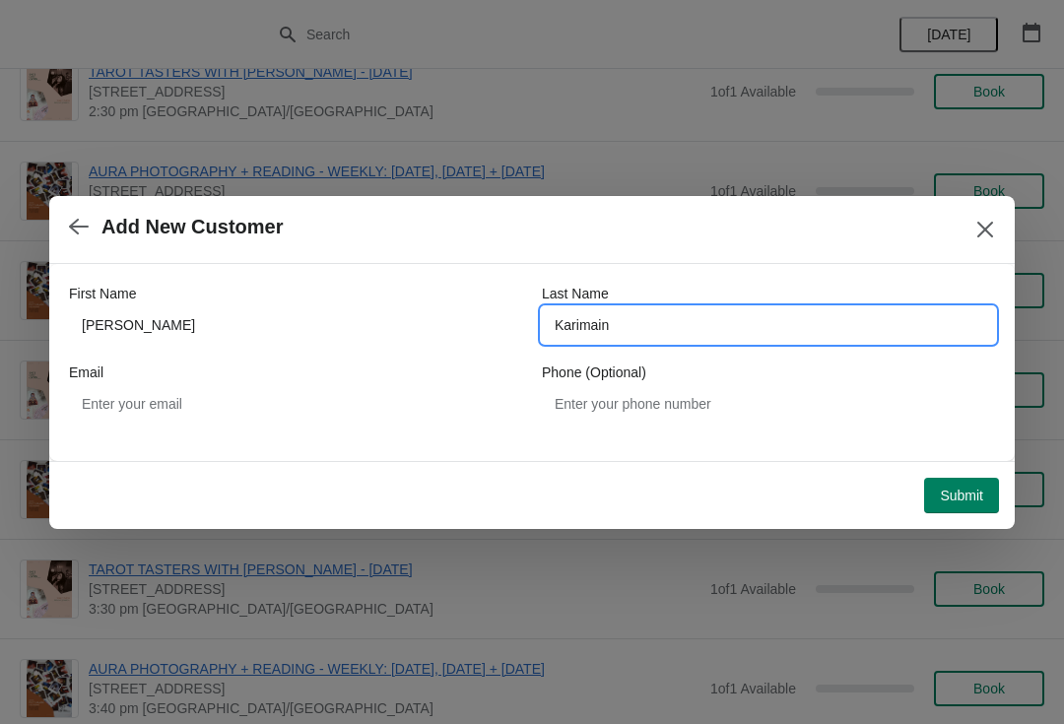
type input "Karimain"
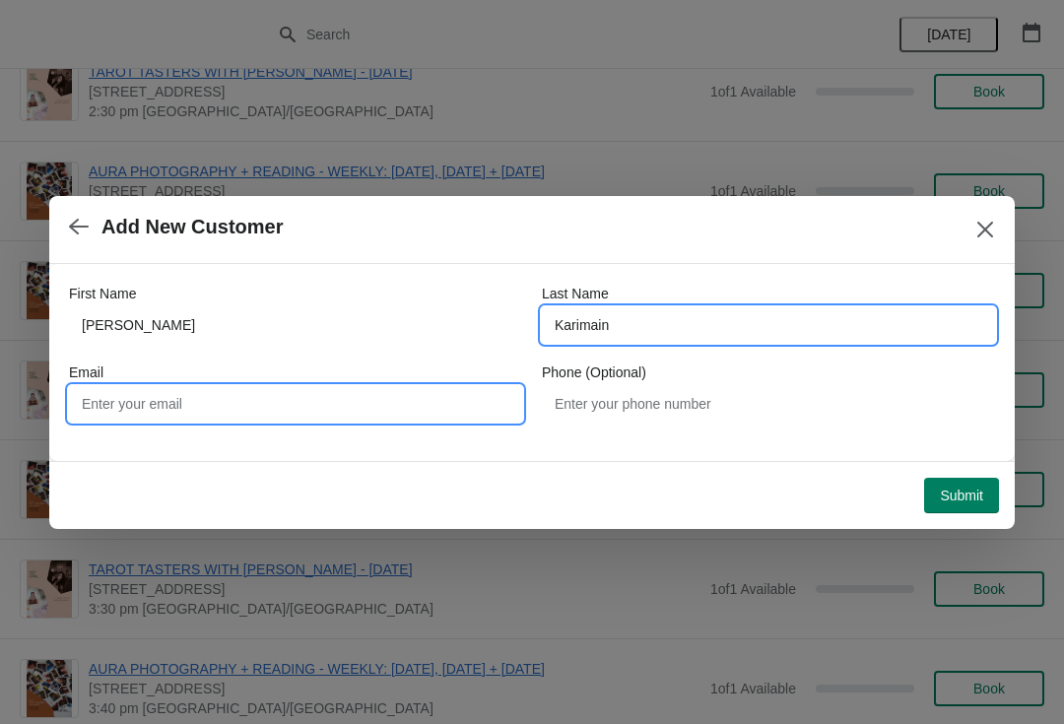
click at [164, 396] on input "Email" at bounding box center [295, 403] width 453 height 35
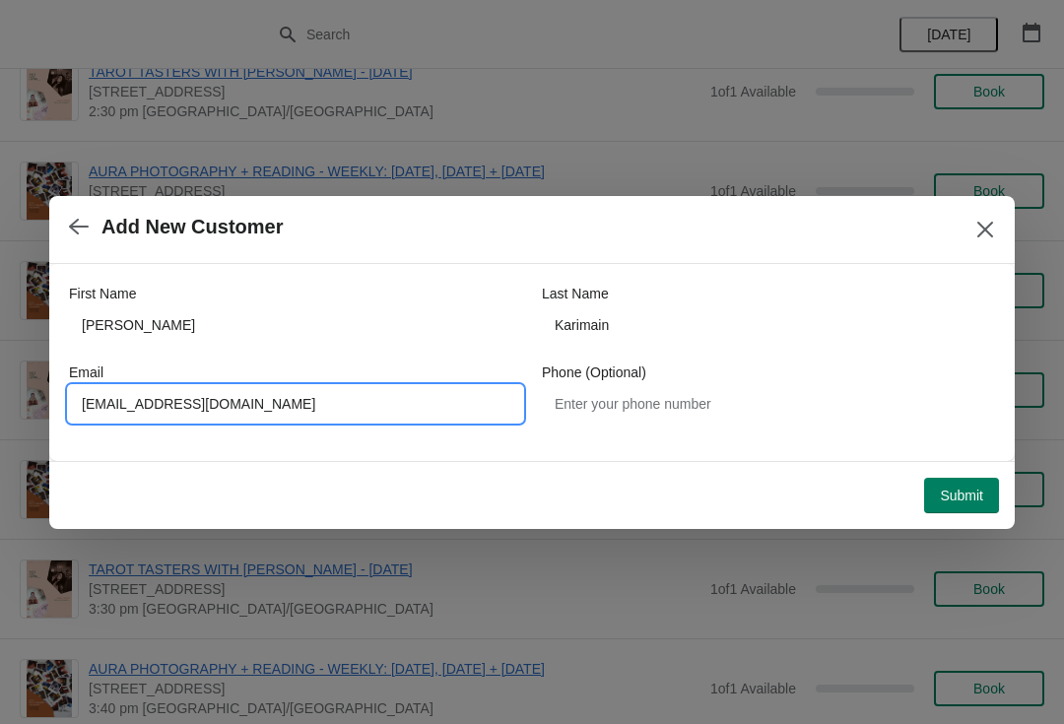
type input "[EMAIL_ADDRESS][DOMAIN_NAME]"
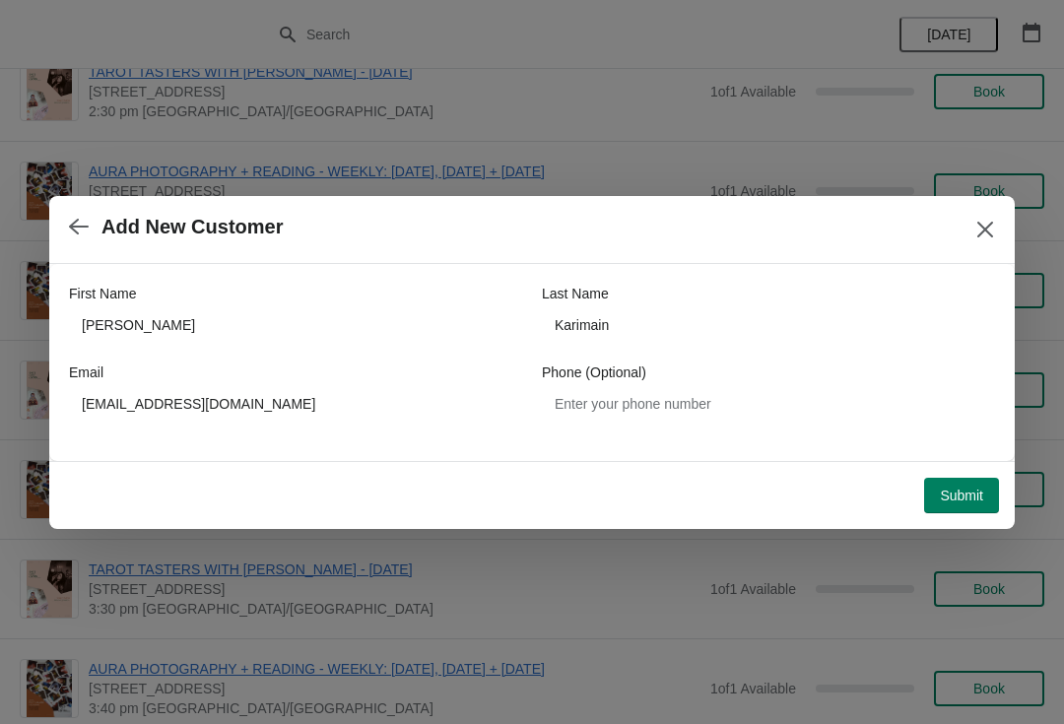
click at [943, 501] on span "Submit" at bounding box center [961, 496] width 43 height 16
